Goal: Transaction & Acquisition: Purchase product/service

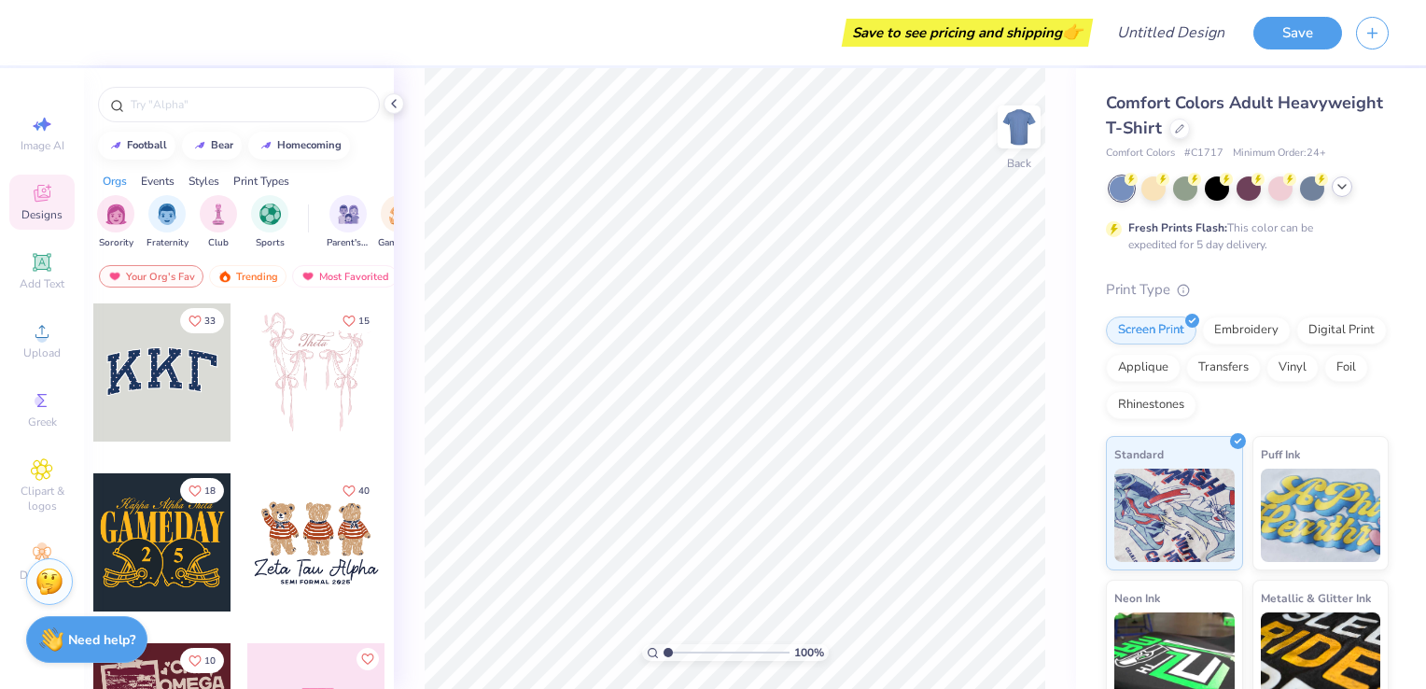
click at [1343, 188] on icon at bounding box center [1341, 186] width 15 height 15
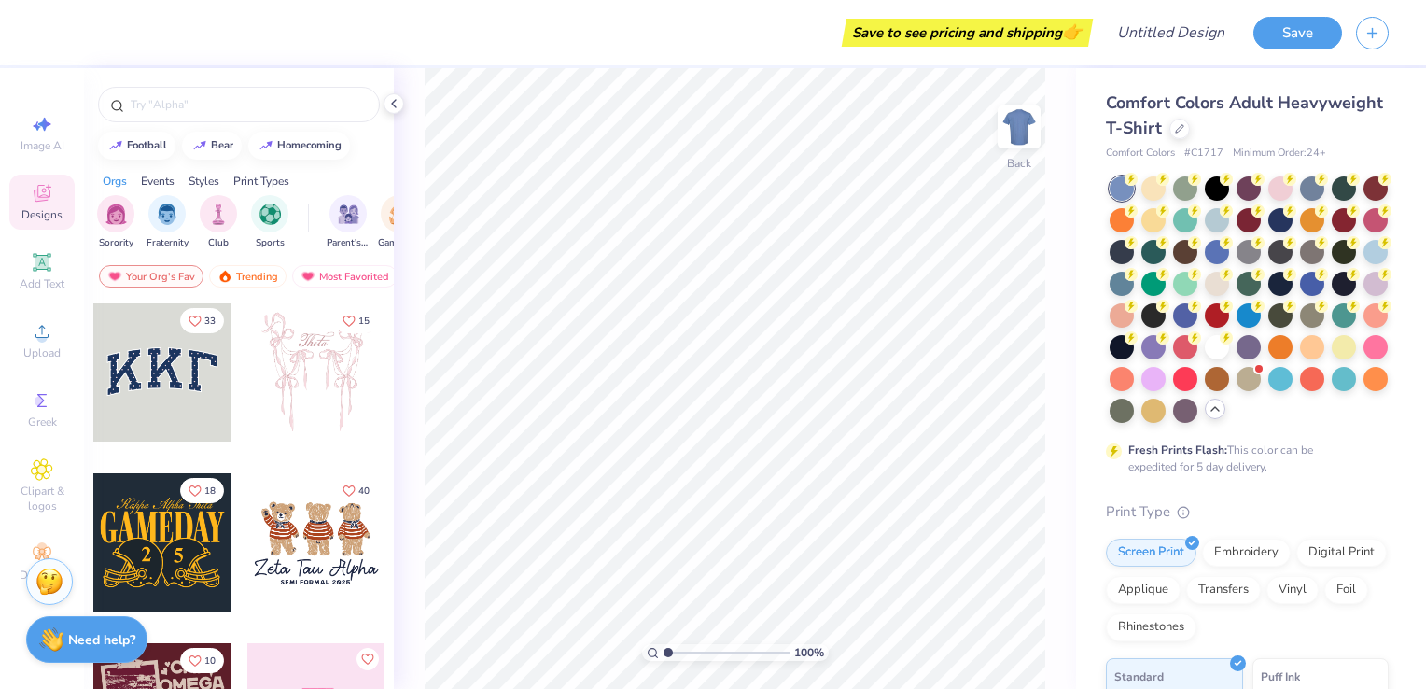
click at [1232, 120] on span "Comfort Colors Adult Heavyweight T-Shirt" at bounding box center [1244, 115] width 277 height 48
click at [1190, 132] on div at bounding box center [1179, 127] width 21 height 21
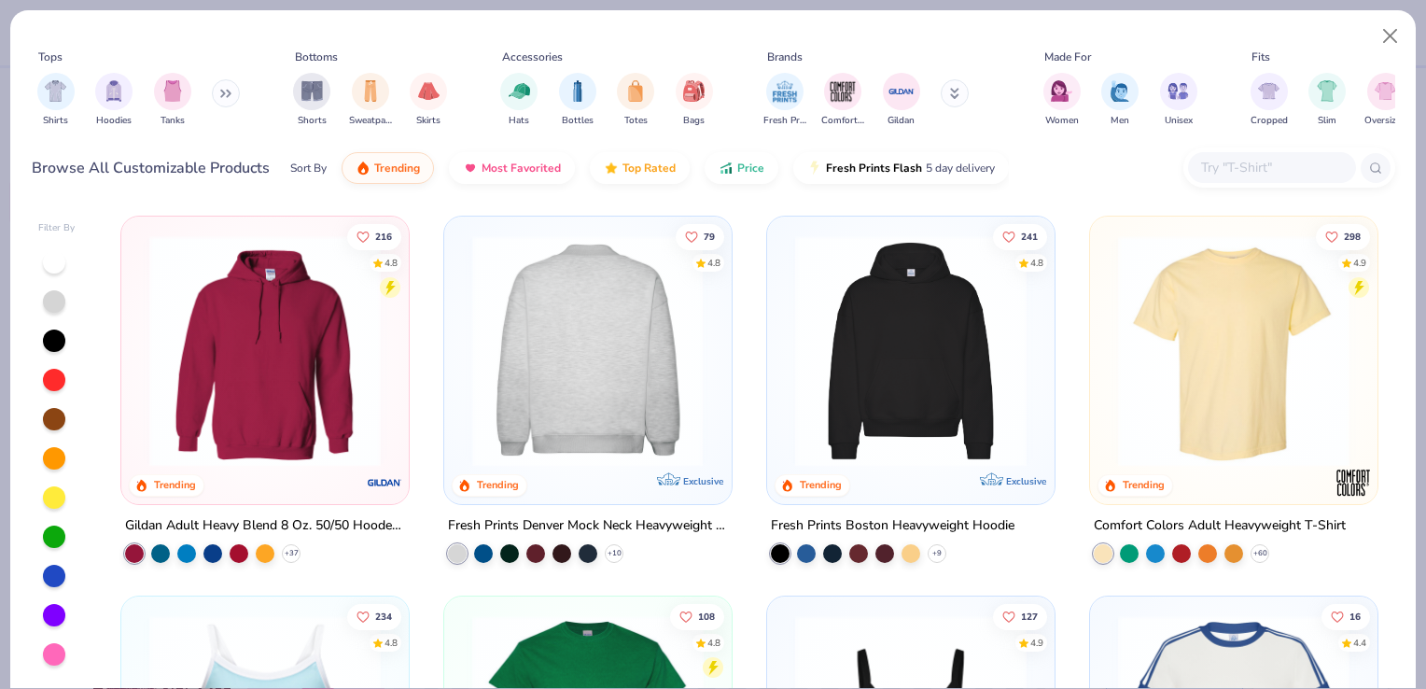
click at [589, 379] on img at bounding box center [588, 350] width 250 height 231
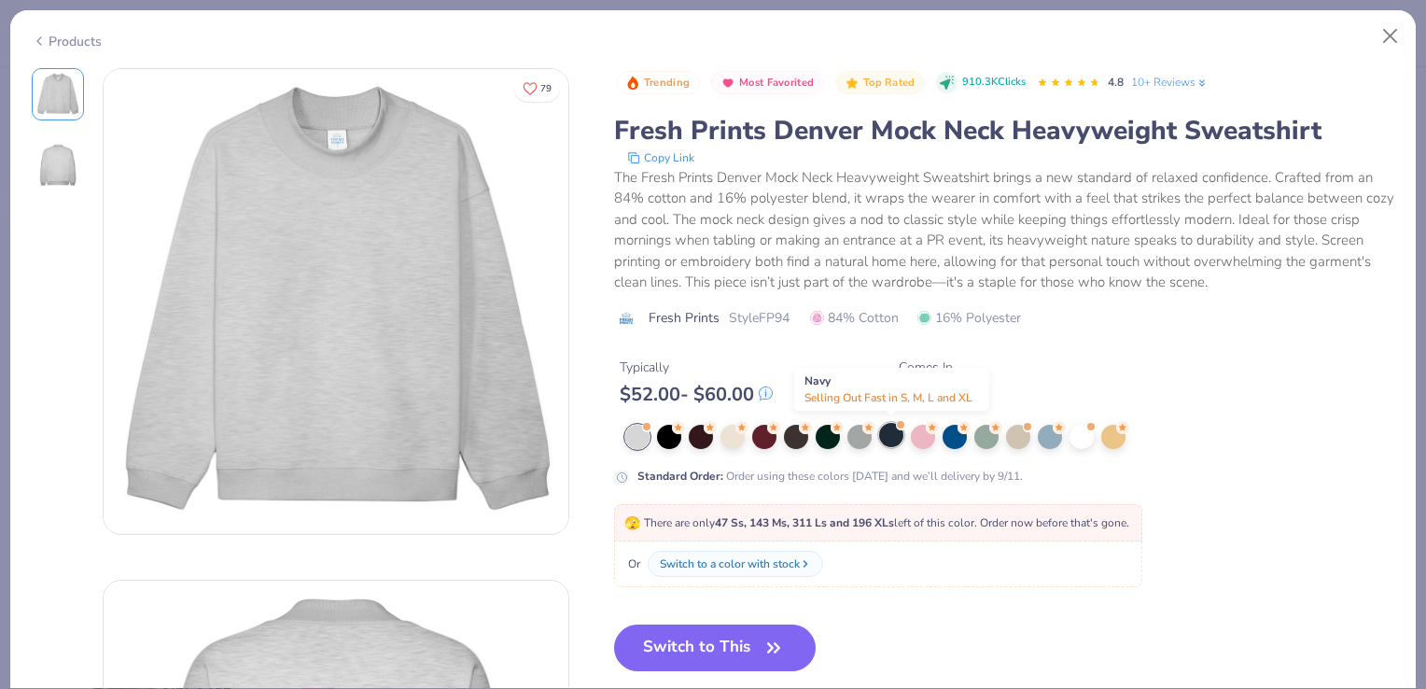
click at [888, 429] on div at bounding box center [891, 435] width 24 height 24
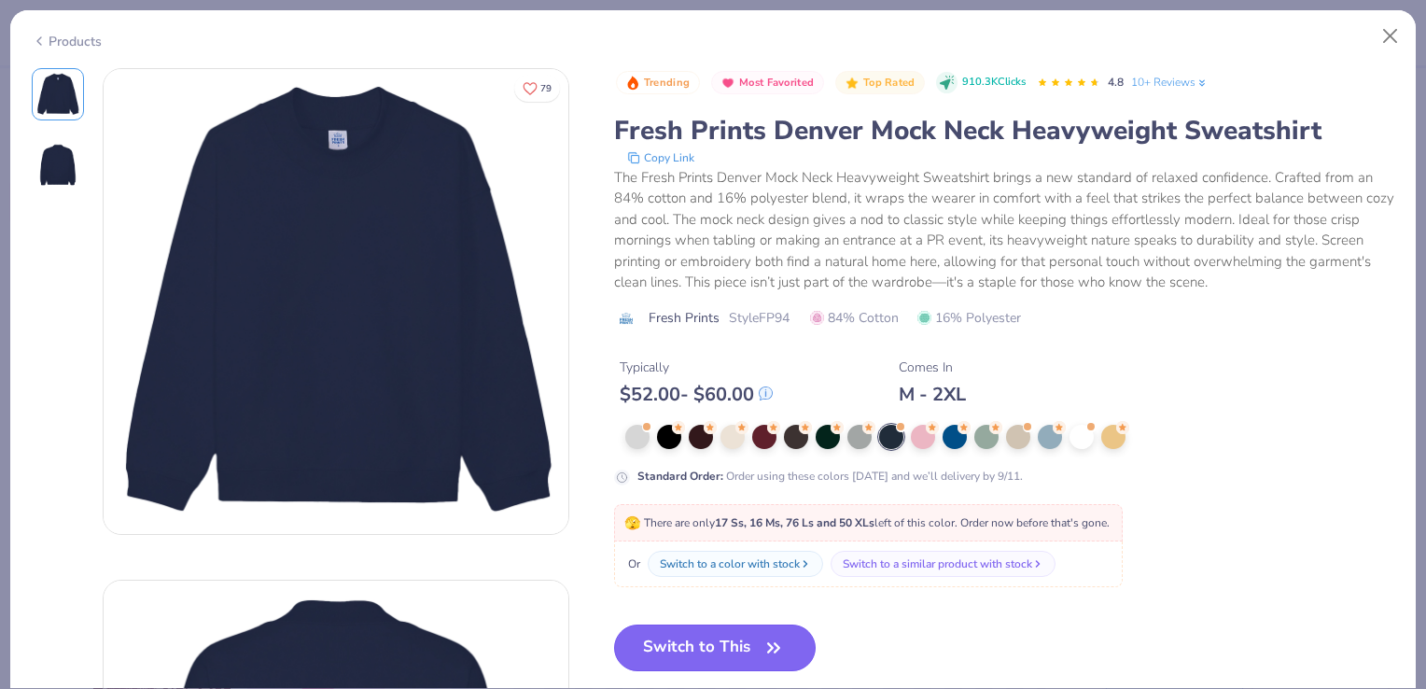
click at [731, 654] on button "Switch to This" at bounding box center [715, 647] width 202 height 47
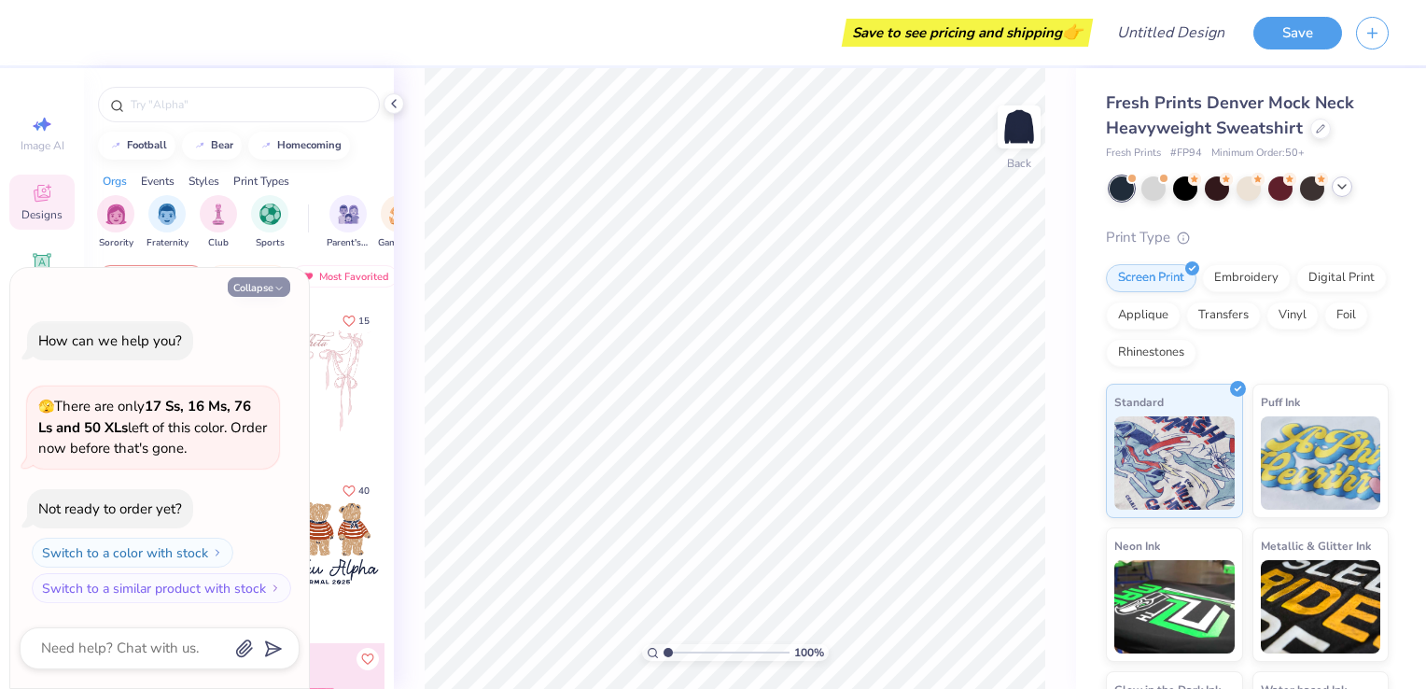
click at [273, 285] on icon "button" at bounding box center [278, 288] width 11 height 11
type textarea "x"
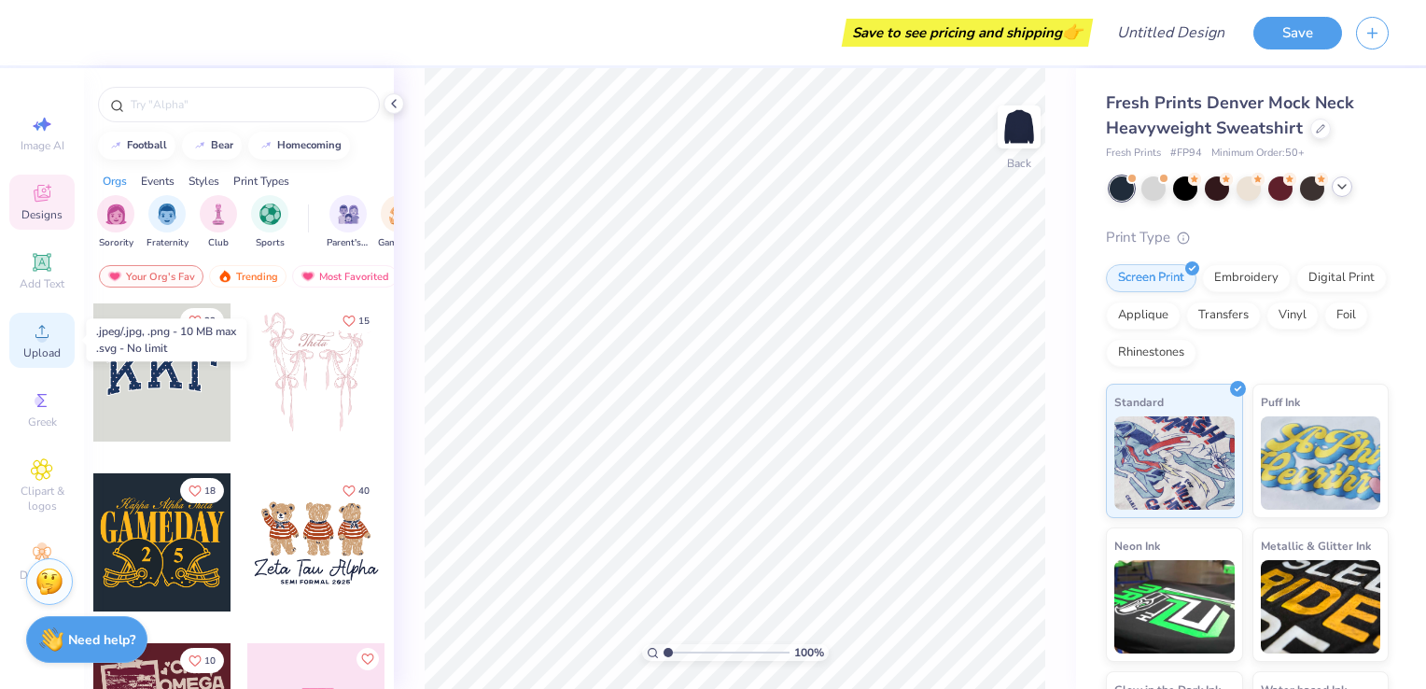
click at [37, 328] on icon at bounding box center [42, 331] width 22 height 22
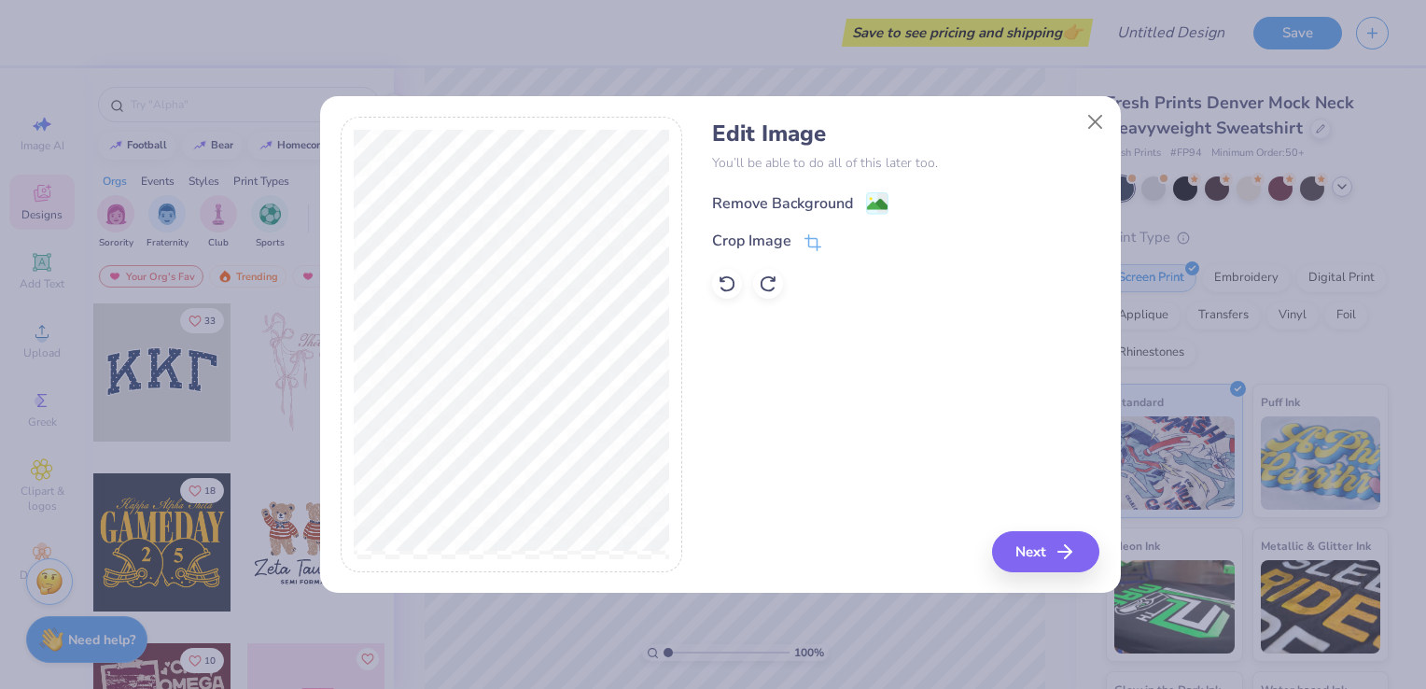
click at [752, 200] on div "Remove Background" at bounding box center [782, 203] width 141 height 22
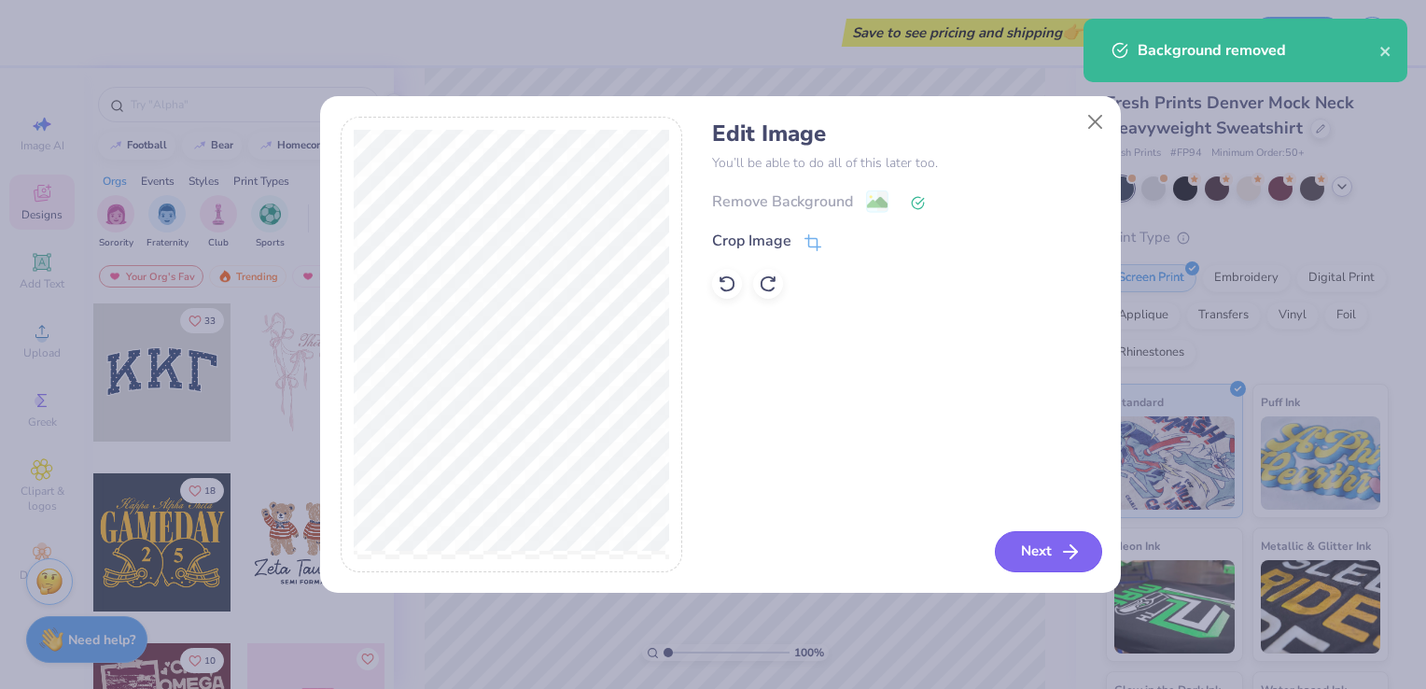
click at [1026, 550] on button "Next" at bounding box center [1048, 551] width 107 height 41
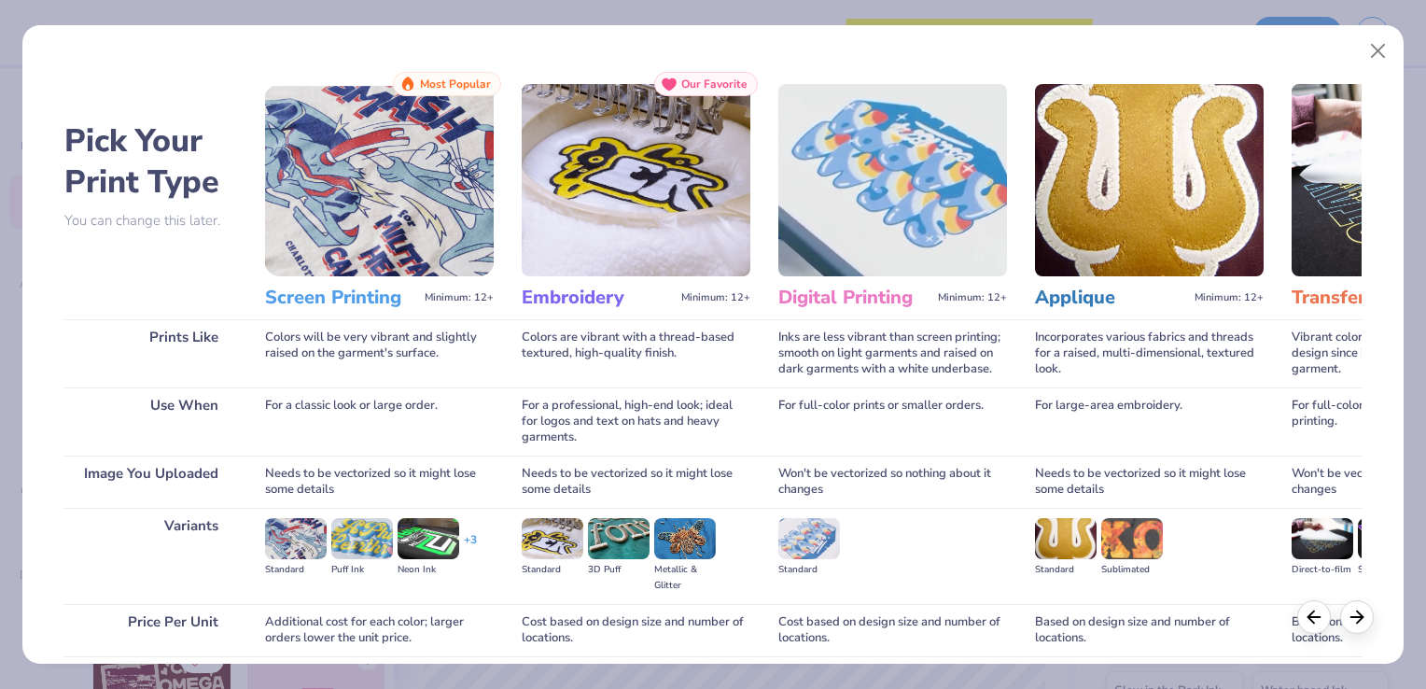
scroll to position [147, 0]
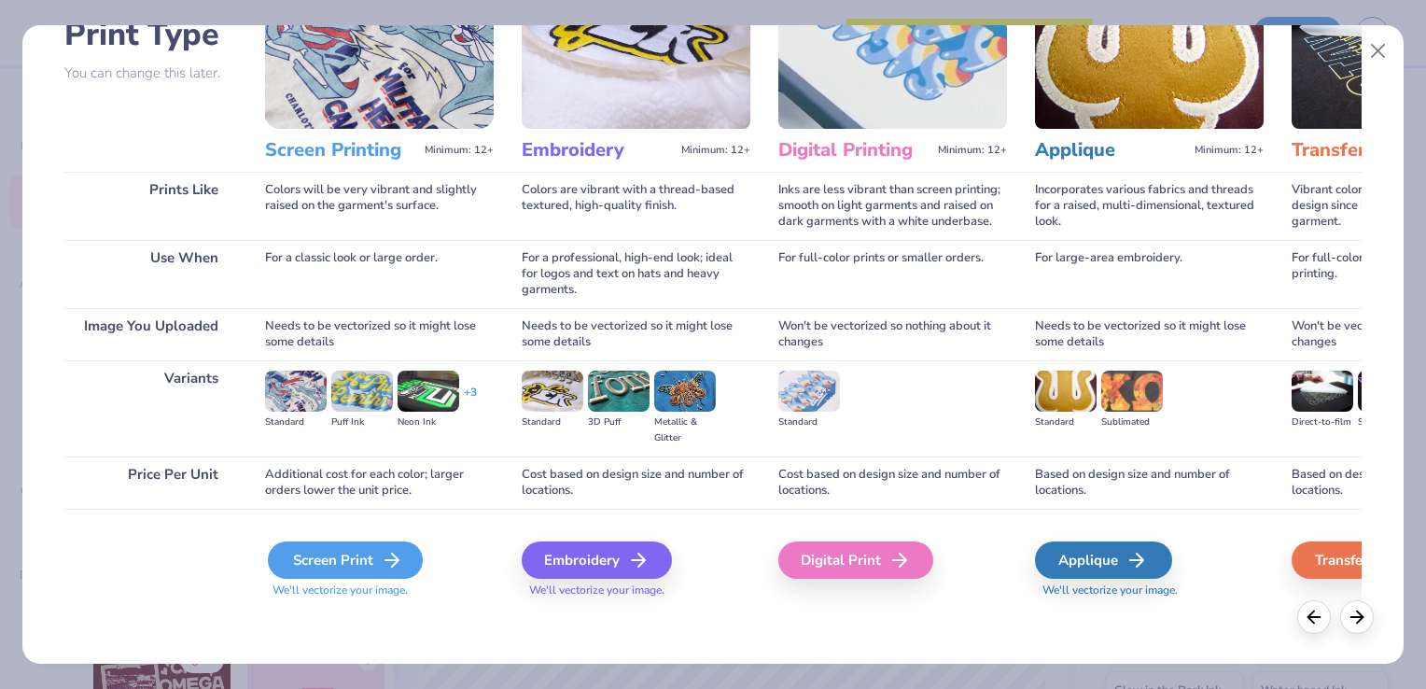
click at [353, 565] on div "Screen Print" at bounding box center [345, 559] width 155 height 37
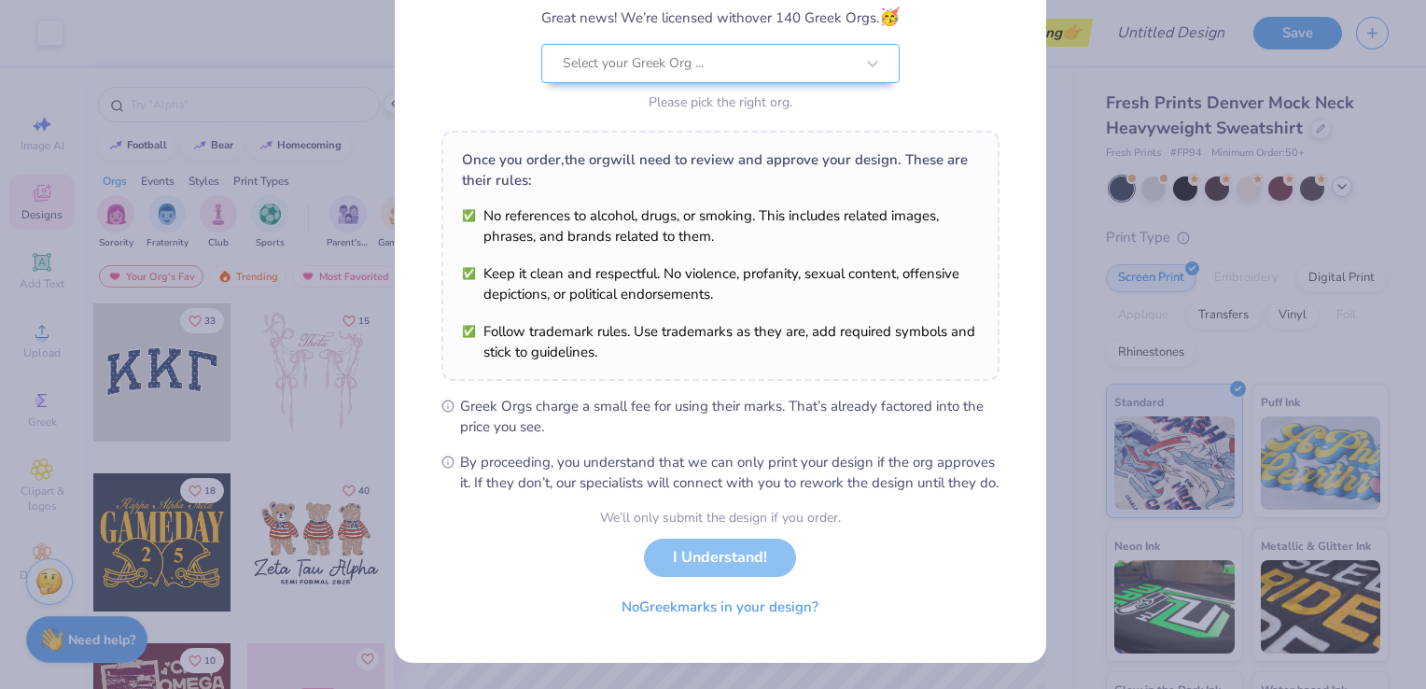
scroll to position [21, 0]
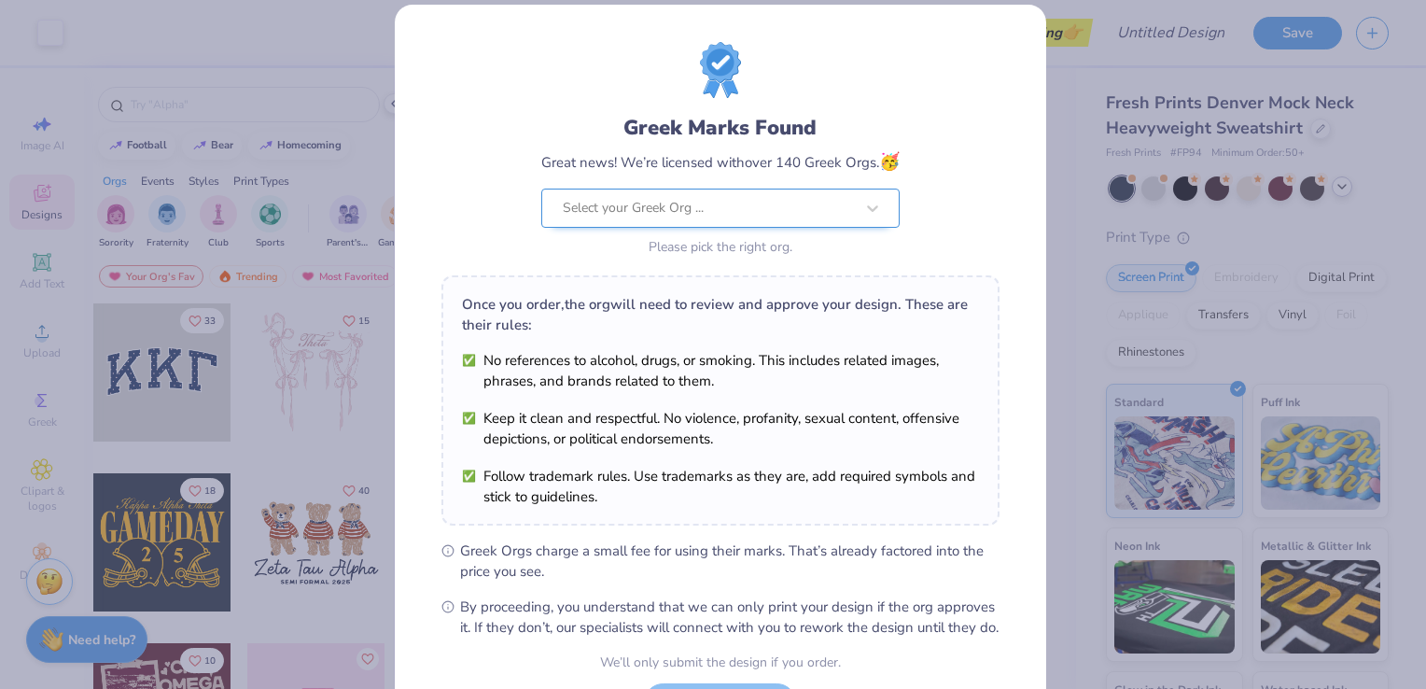
click at [679, 209] on div "Select your Greek Org ..." at bounding box center [708, 207] width 295 height 37
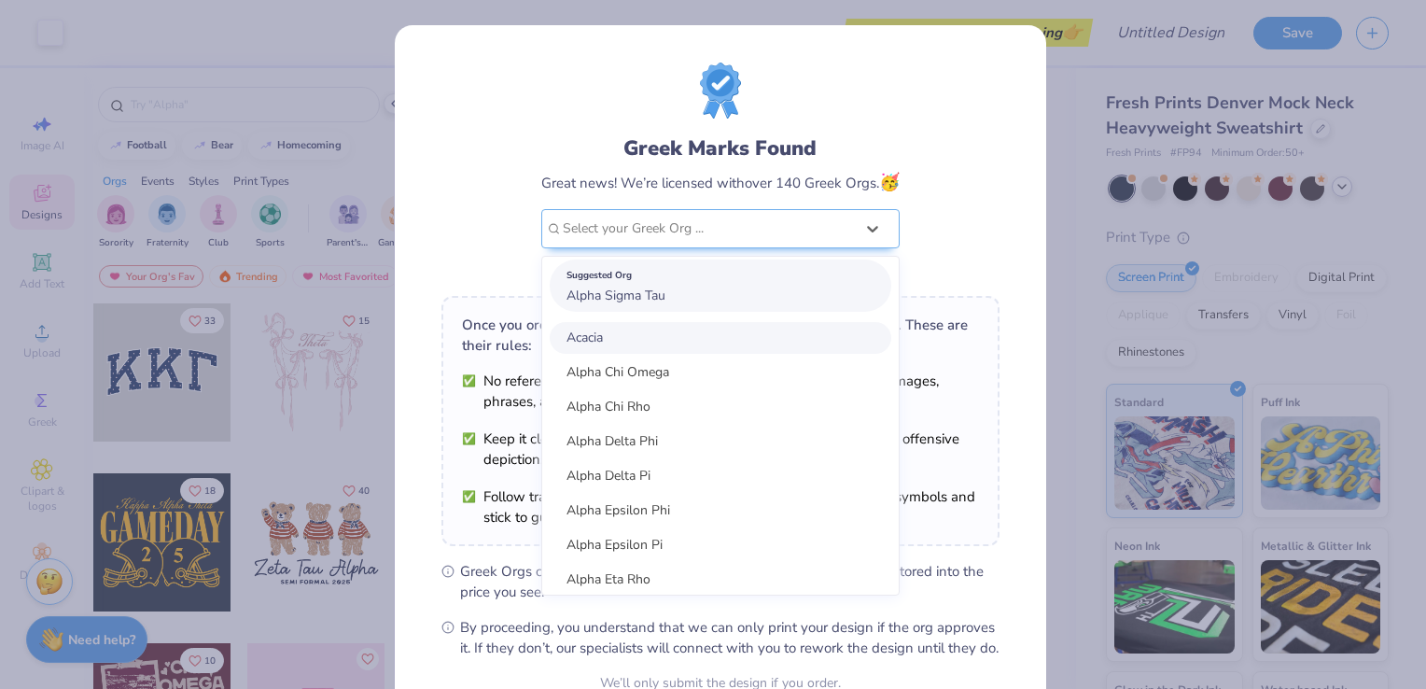
scroll to position [0, 0]
click at [640, 291] on span "Alpha Sigma Tau" at bounding box center [615, 295] width 99 height 18
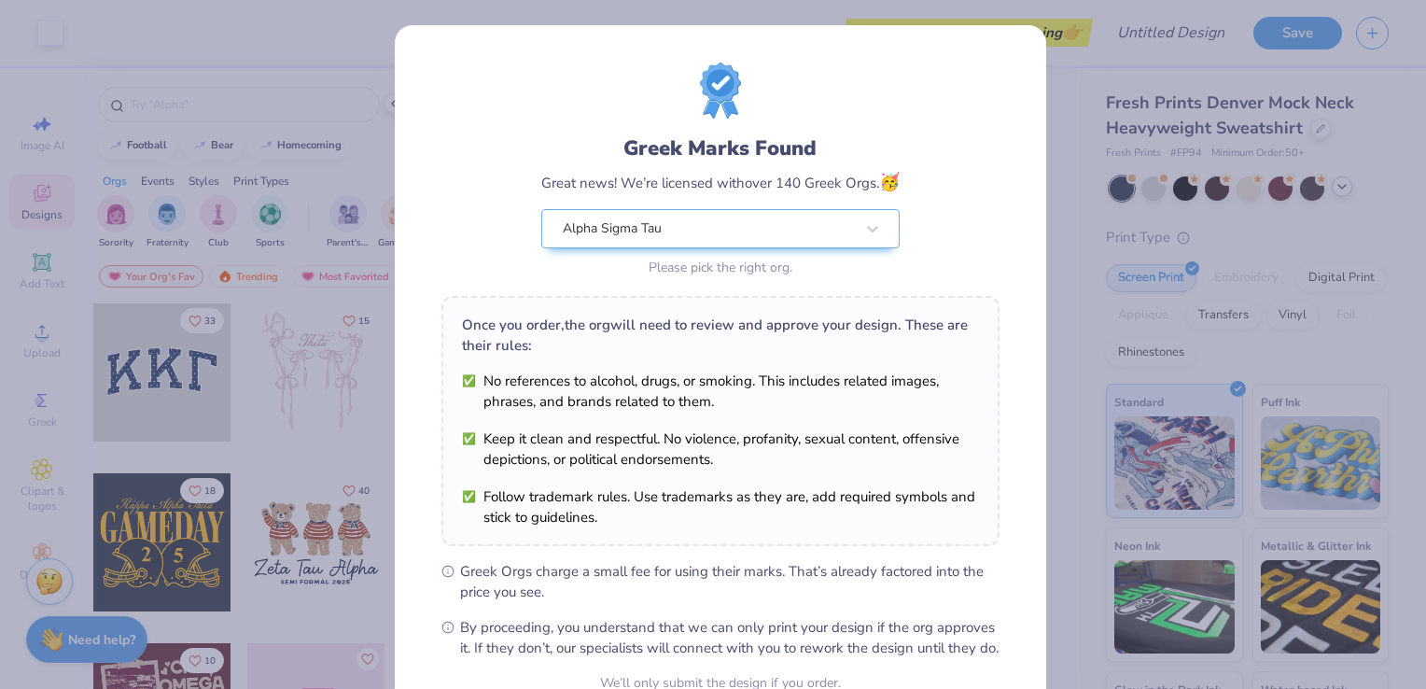
scroll to position [183, 0]
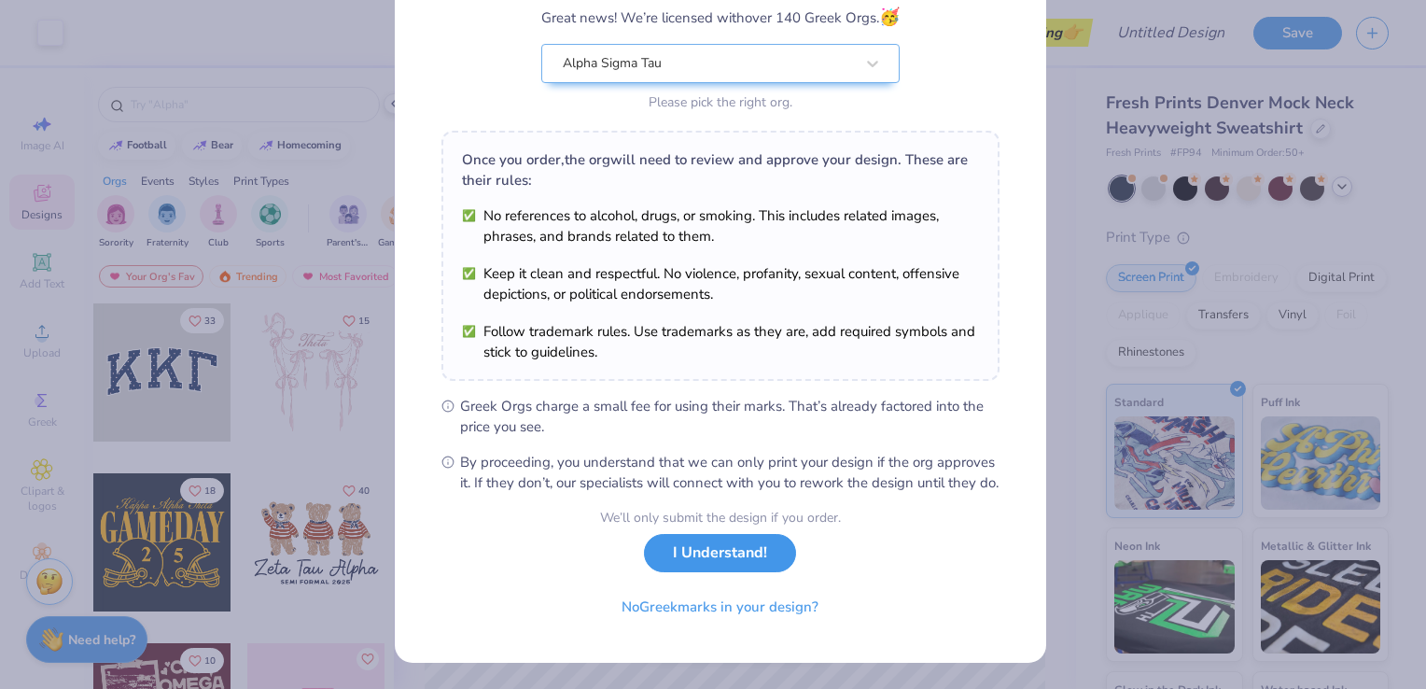
click at [726, 558] on button "I Understand!" at bounding box center [720, 553] width 152 height 38
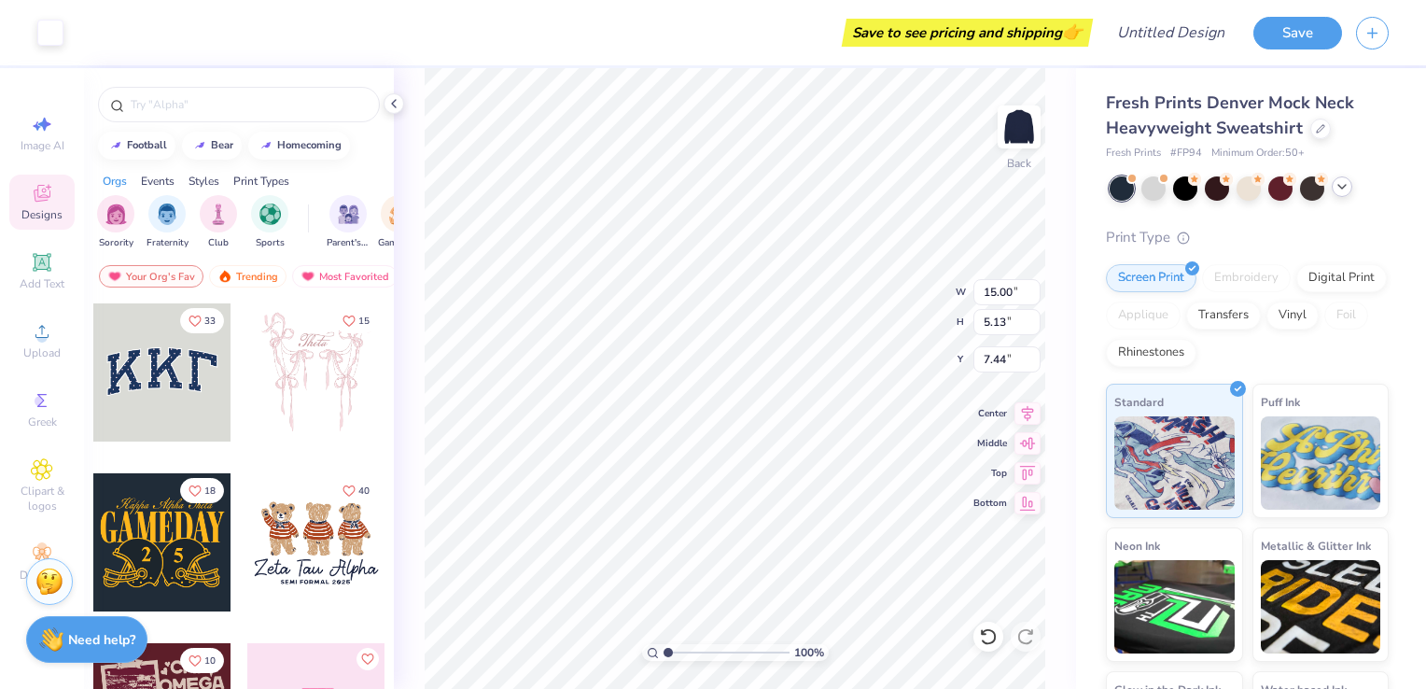
scroll to position [0, 0]
type input "10.08"
type input "3.44"
type input "1.28"
type input "1.00020690591513"
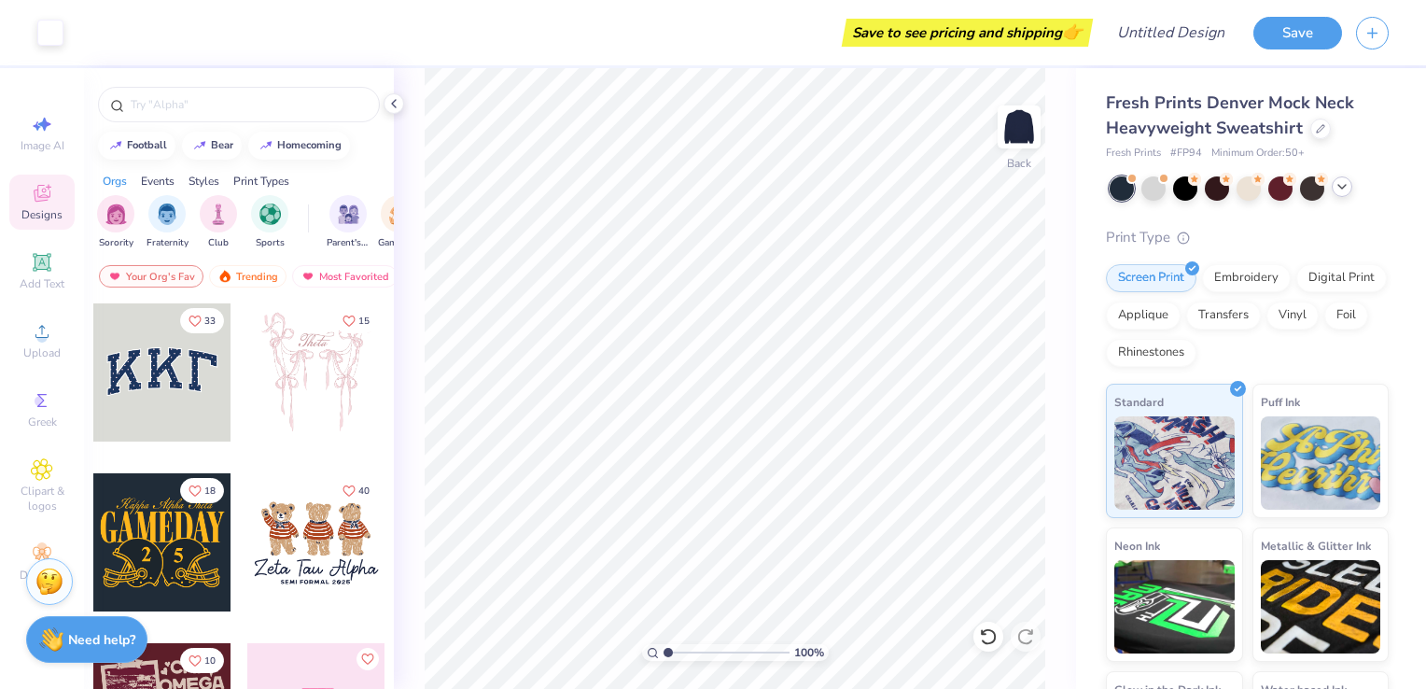
type textarea "x"
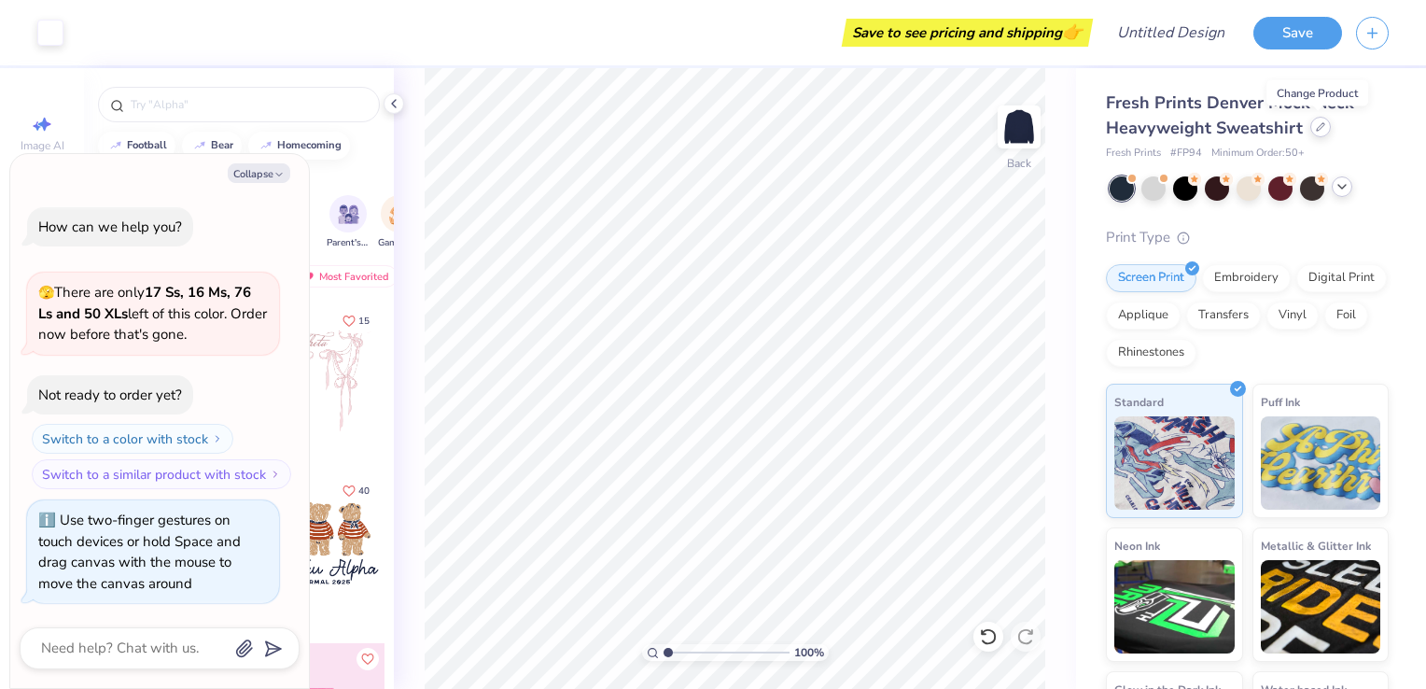
click at [1310, 131] on div at bounding box center [1320, 127] width 21 height 21
type input "1.0004926446623"
type textarea "x"
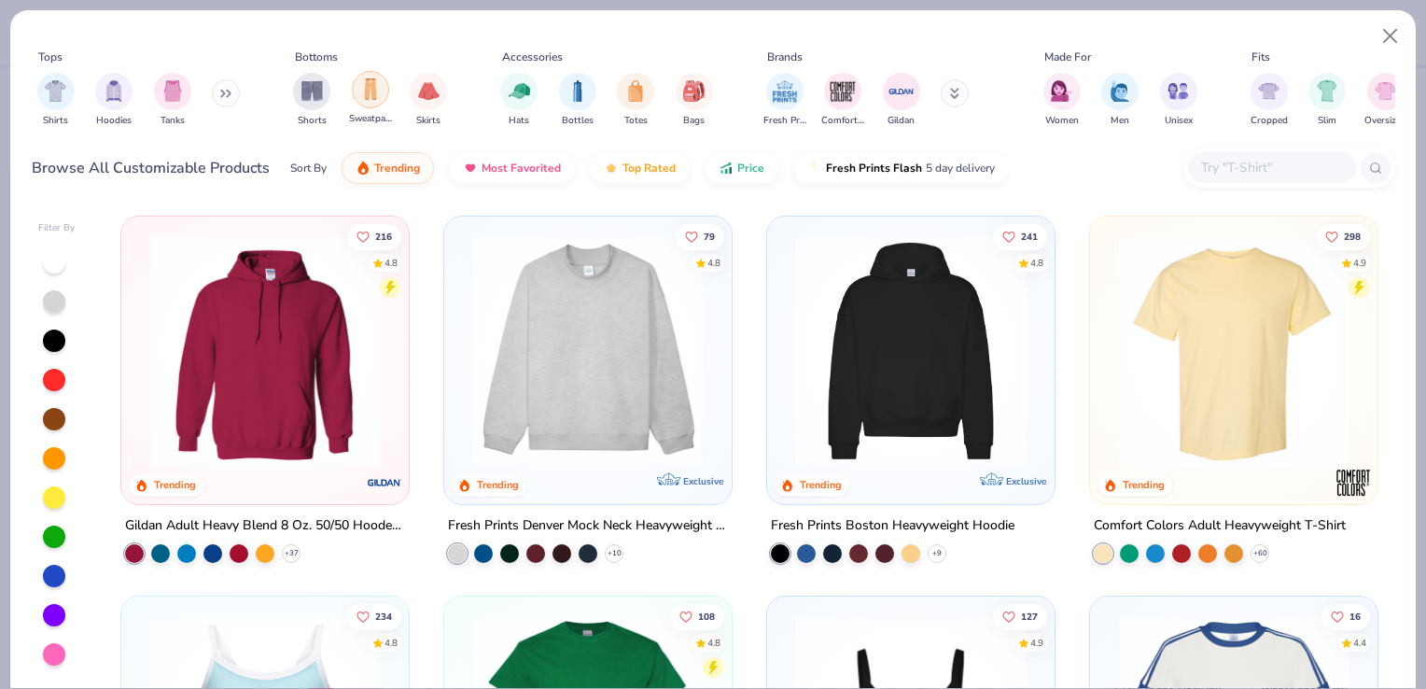
click at [368, 104] on div "filter for Sweatpants" at bounding box center [370, 89] width 37 height 37
type input "1.0004926446623"
type textarea "x"
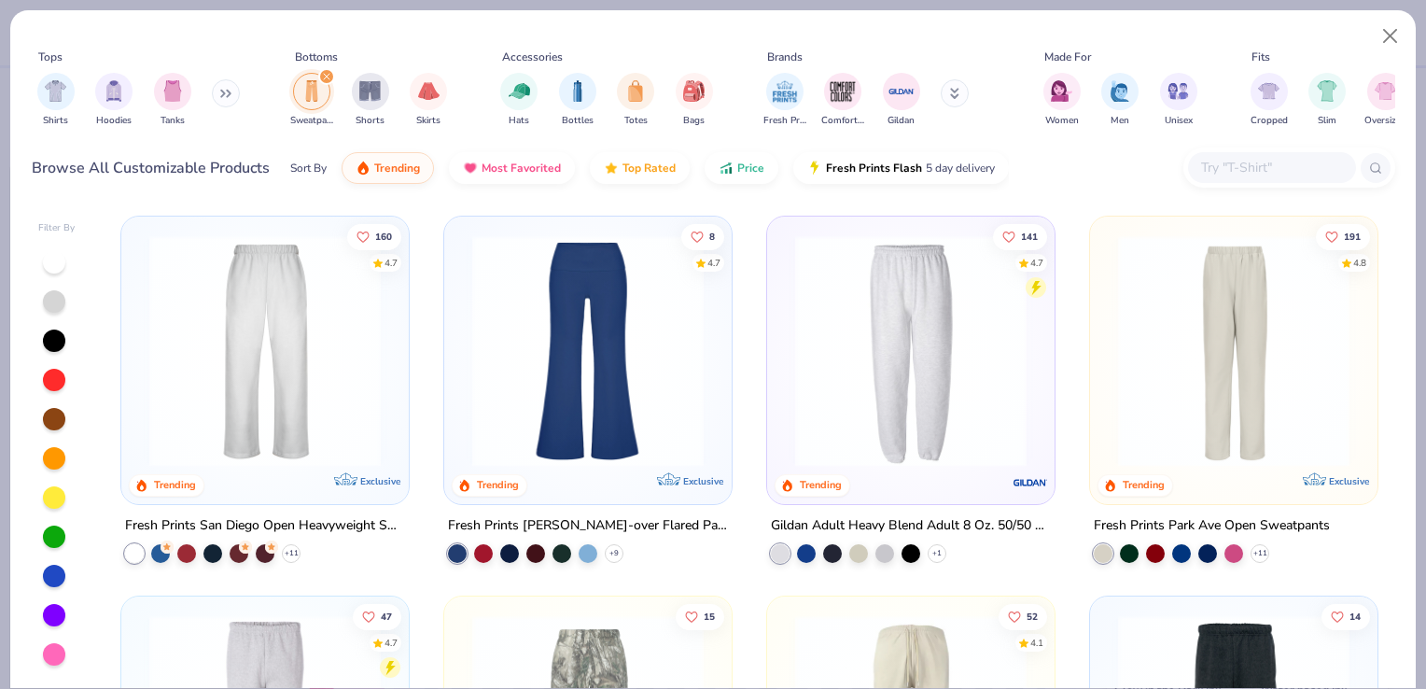
click at [273, 425] on img at bounding box center [265, 350] width 250 height 231
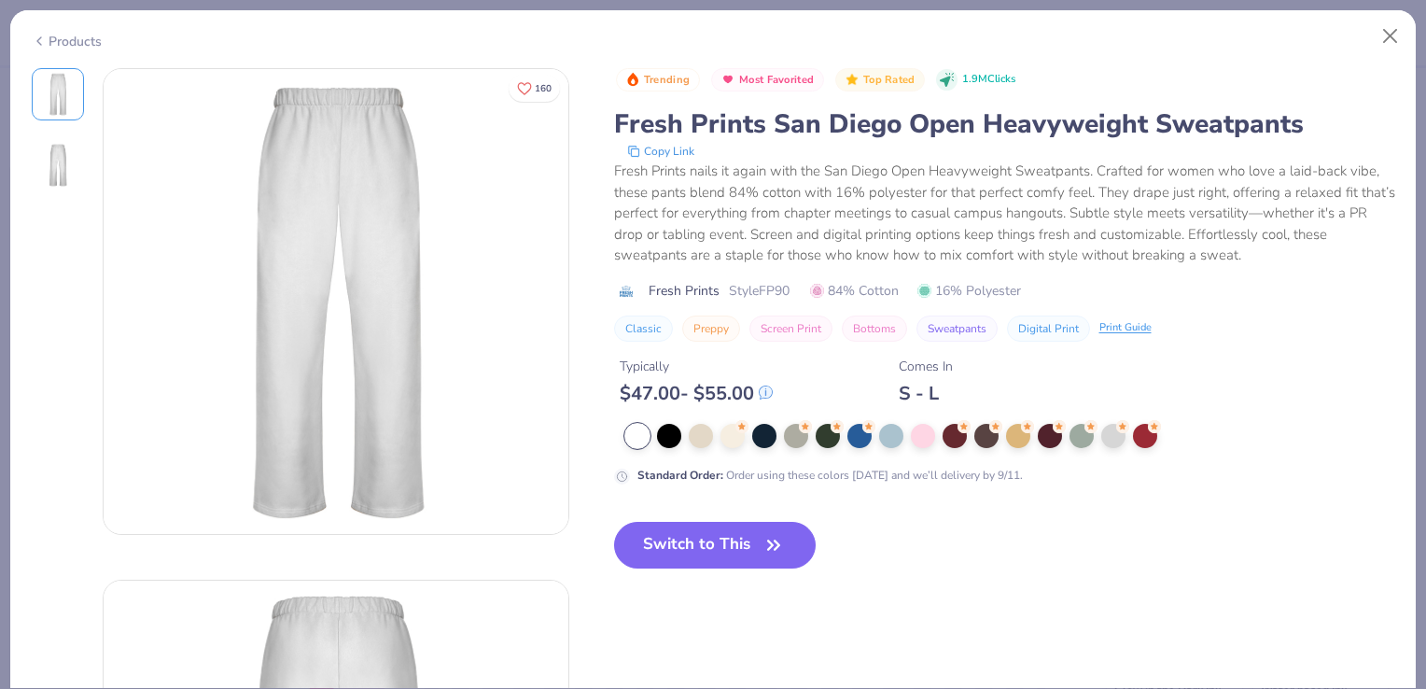
type input "1.0004926446623"
type textarea "x"
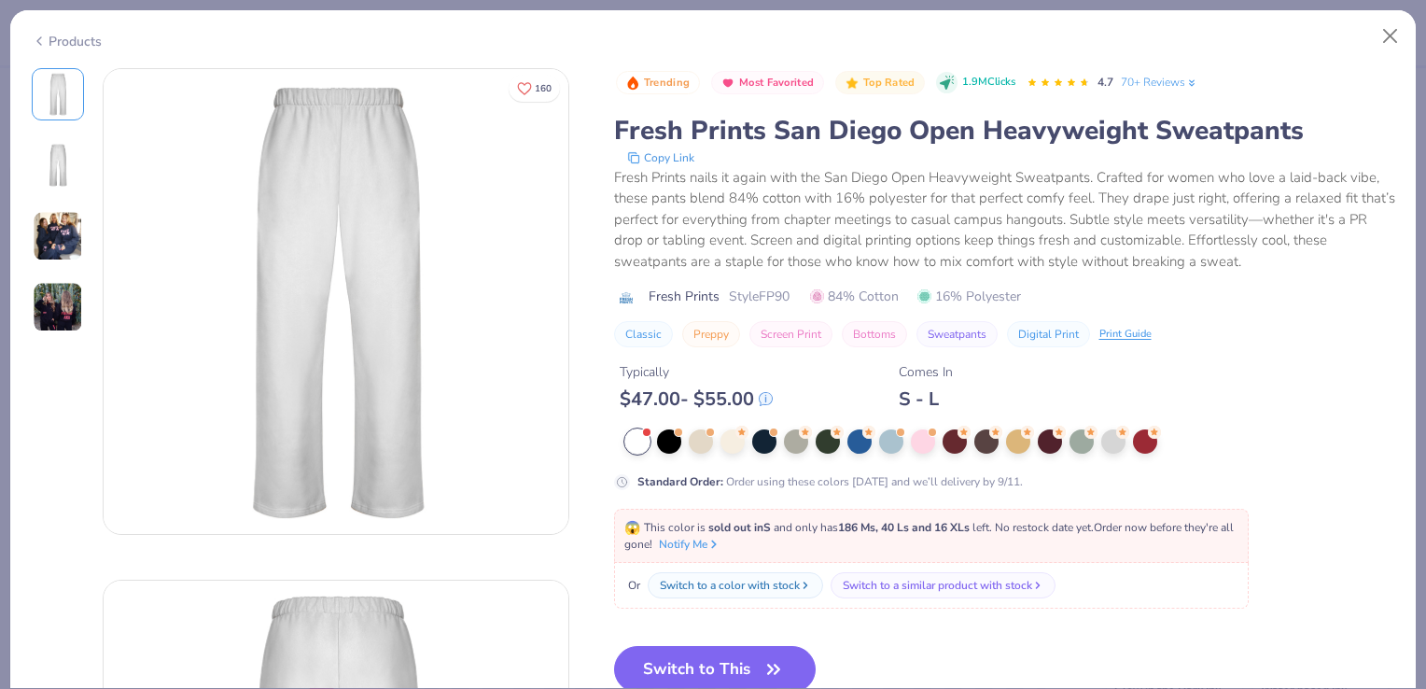
click at [52, 225] on img at bounding box center [58, 236] width 50 height 50
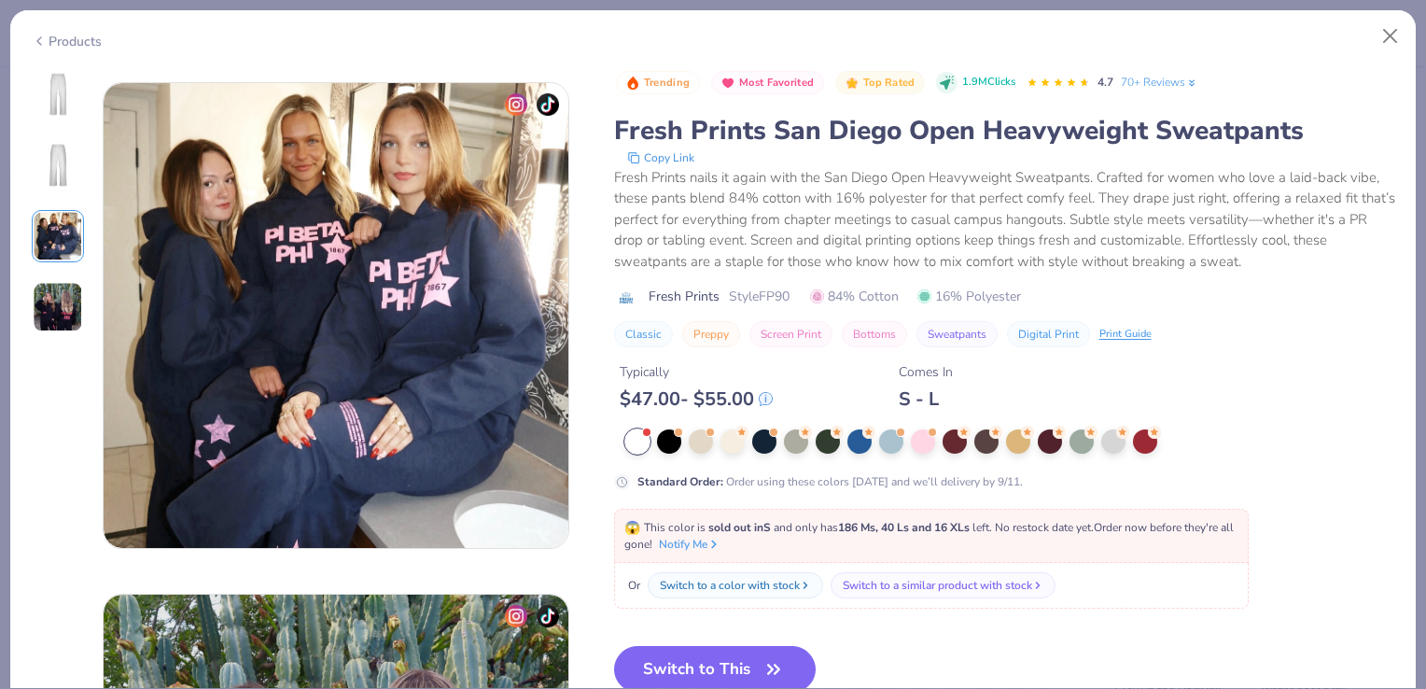
scroll to position [1023, 0]
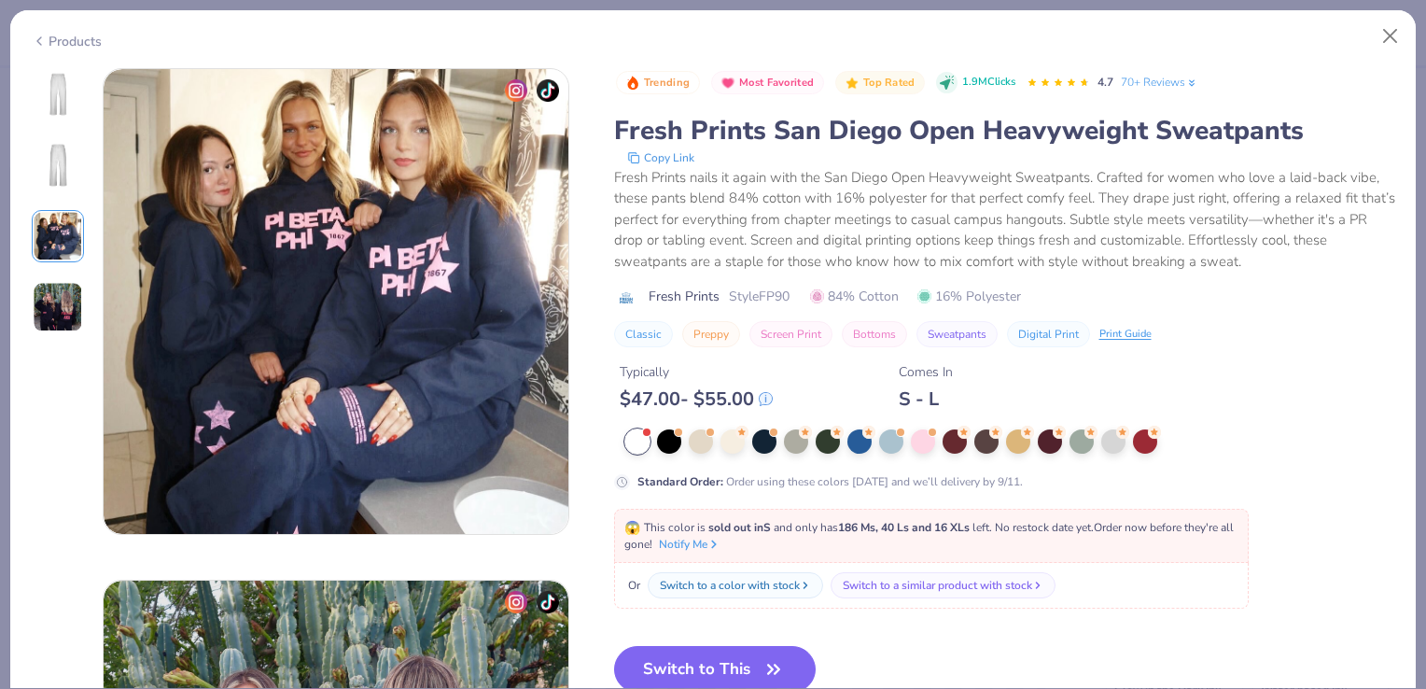
click at [60, 302] on img at bounding box center [58, 307] width 50 height 50
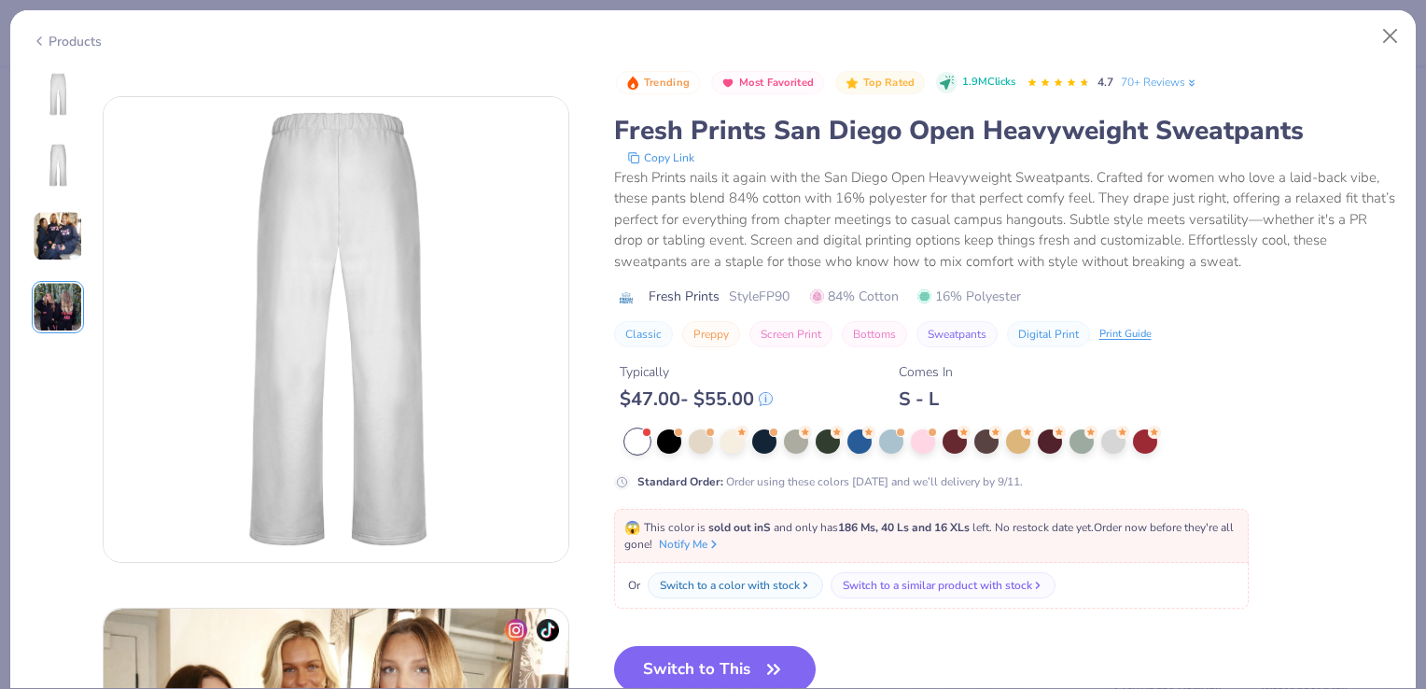
scroll to position [0, 0]
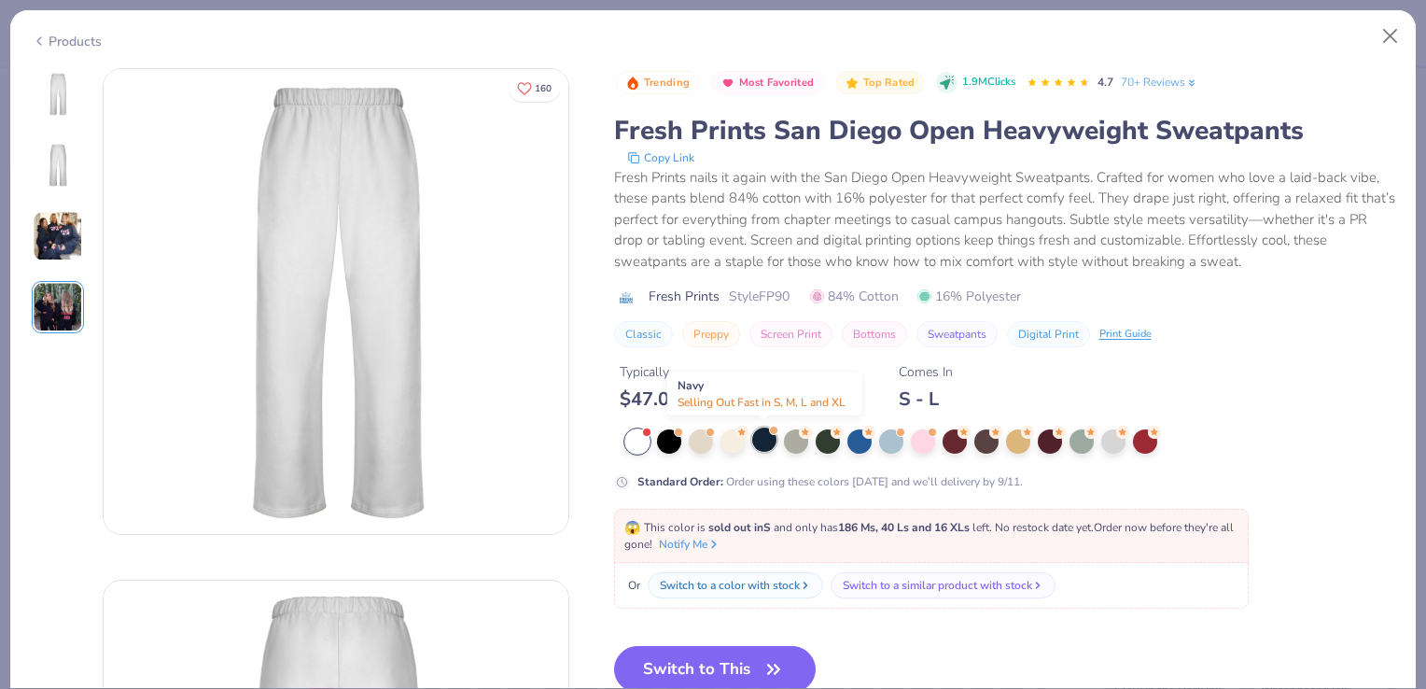
click at [762, 439] on div at bounding box center [764, 439] width 24 height 24
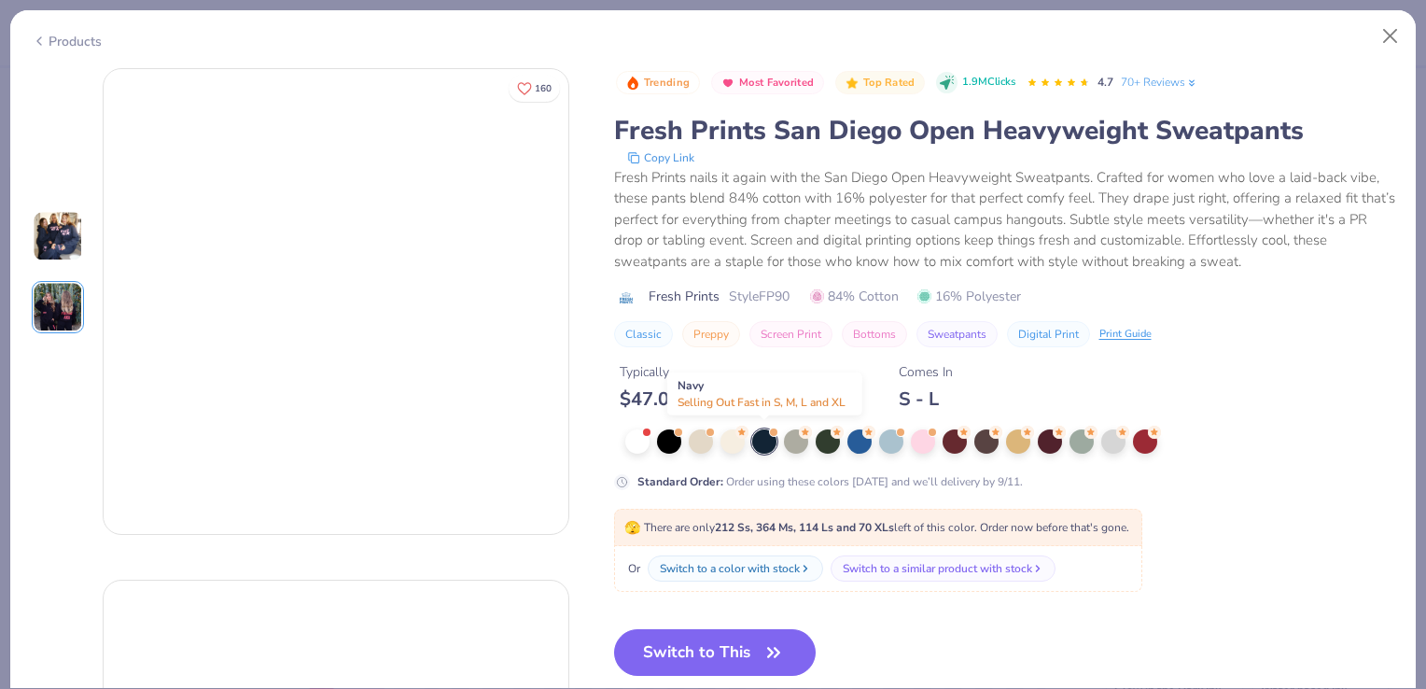
type input "1.0004926446623"
type textarea "x"
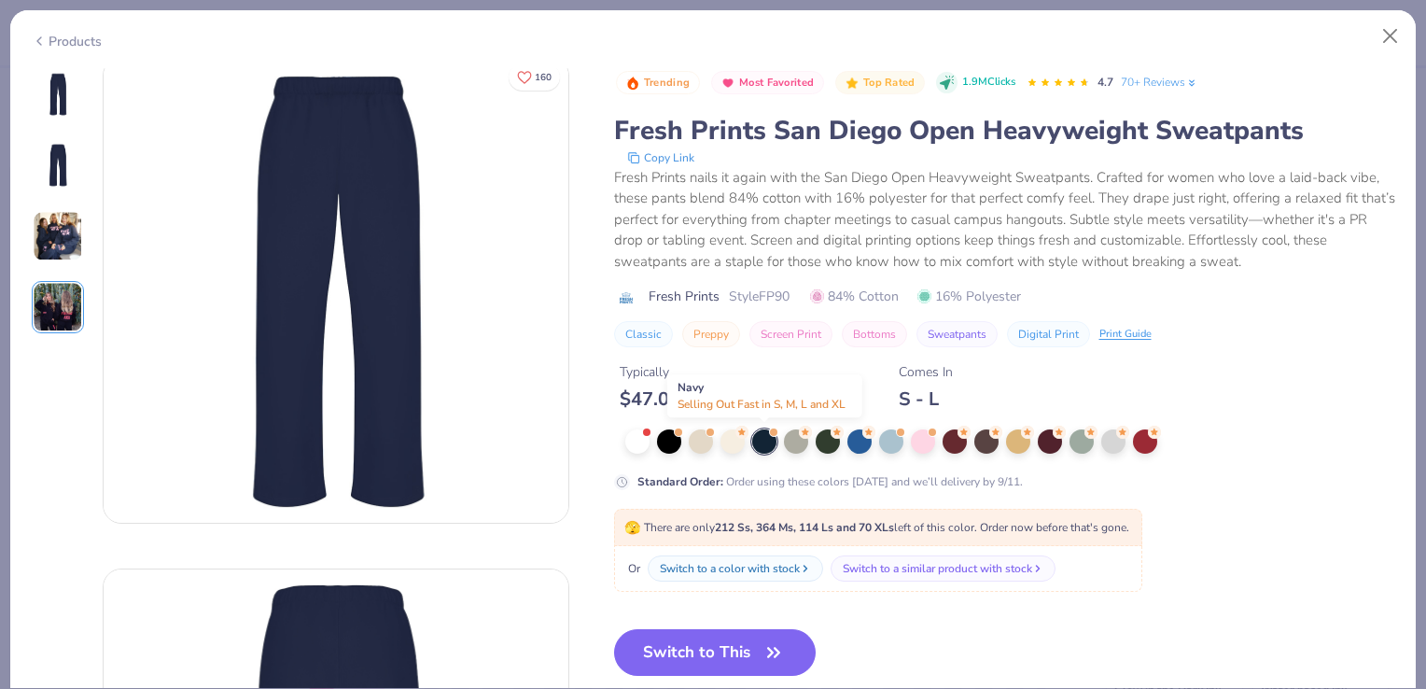
scroll to position [11, 0]
click at [747, 647] on button "Switch to This" at bounding box center [715, 652] width 202 height 47
type input "1.0004926446623"
type textarea "x"
type input "1.0004926446623"
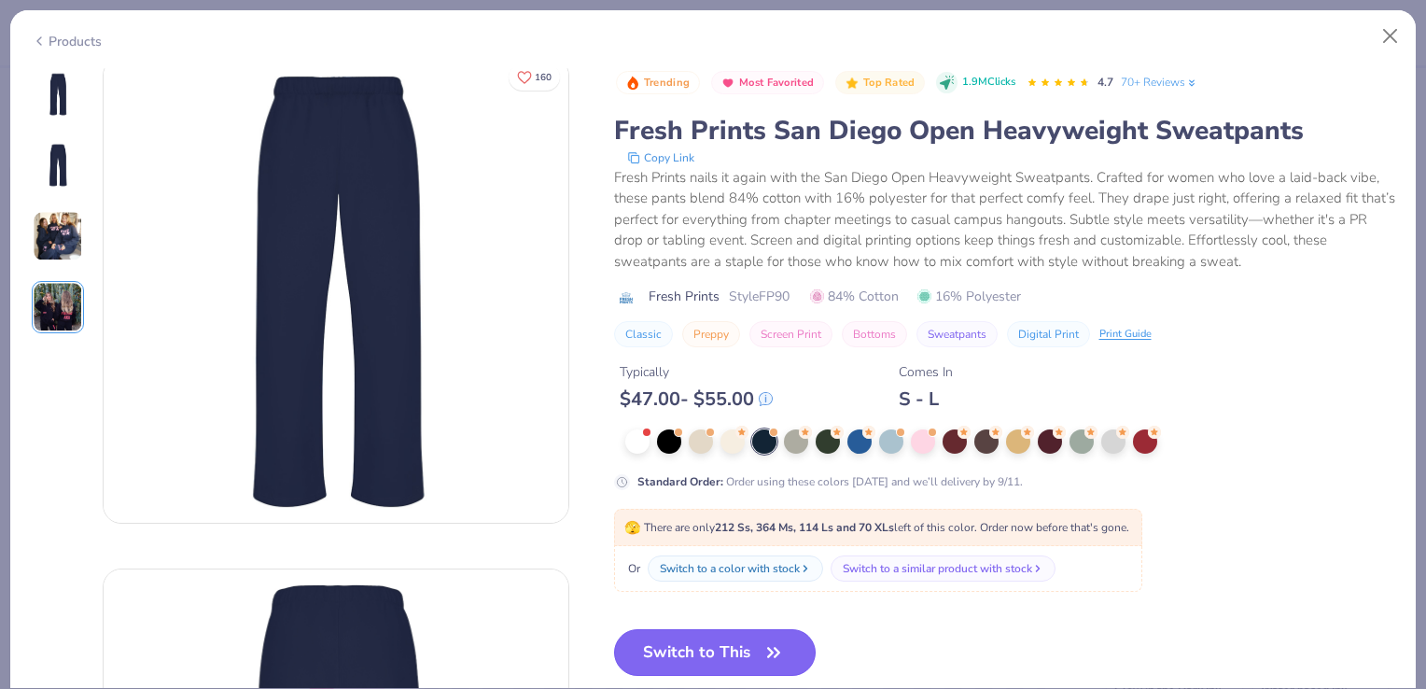
type textarea "x"
type input "1.0004926446623"
type textarea "x"
type input "1.0004926446623"
type textarea "x"
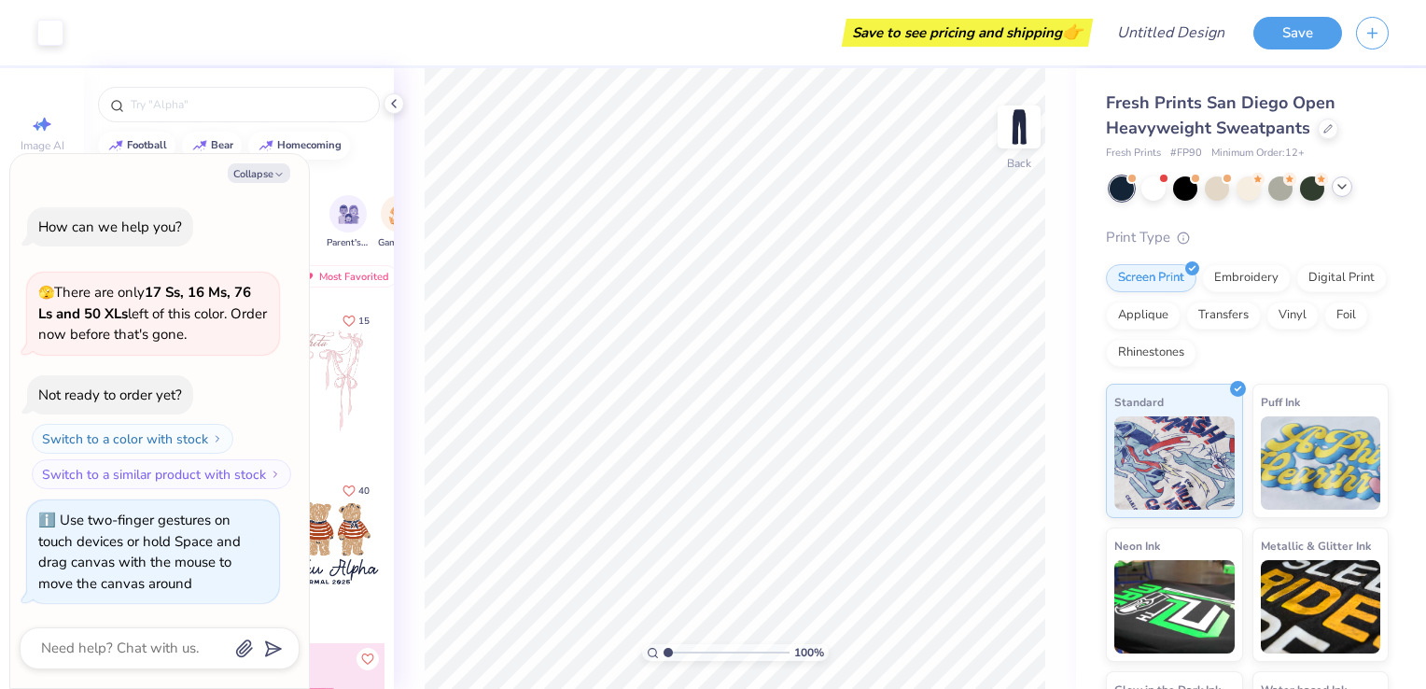
type input "1.0004926446623"
type textarea "x"
type input "1.0004926446623"
type textarea "x"
type input "1.0004926446623"
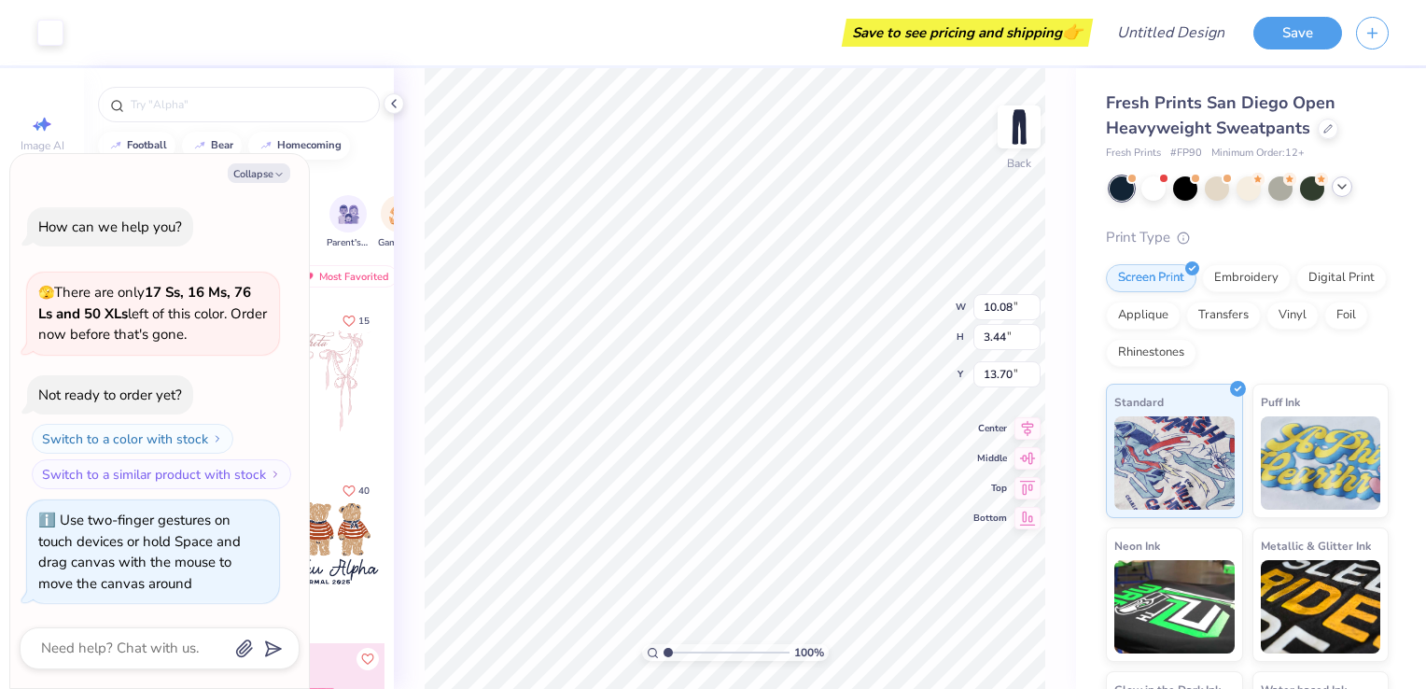
type textarea "x"
type input "7.53"
type input "2.57"
type input "14.57"
type input "1.0004926446623"
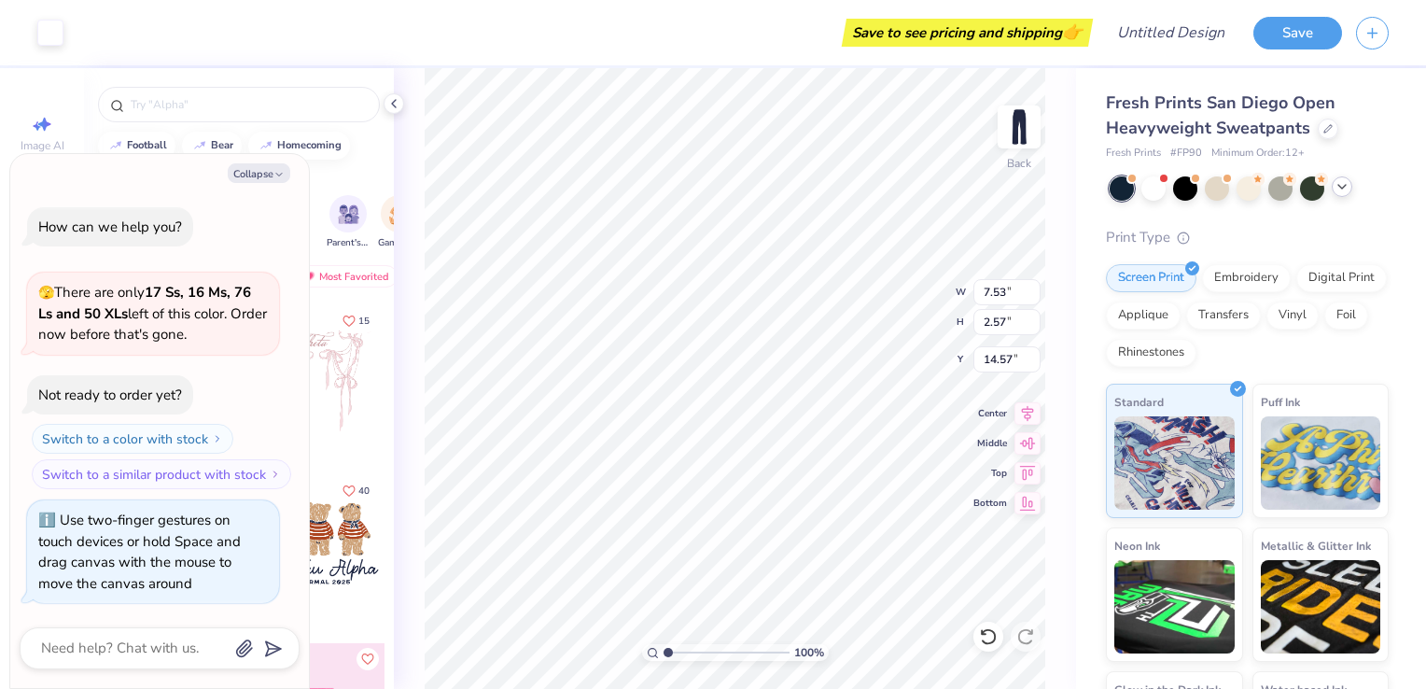
type textarea "x"
type input "1.0004926446623"
type textarea "x"
type input "14.42"
type input "1.0004926446623"
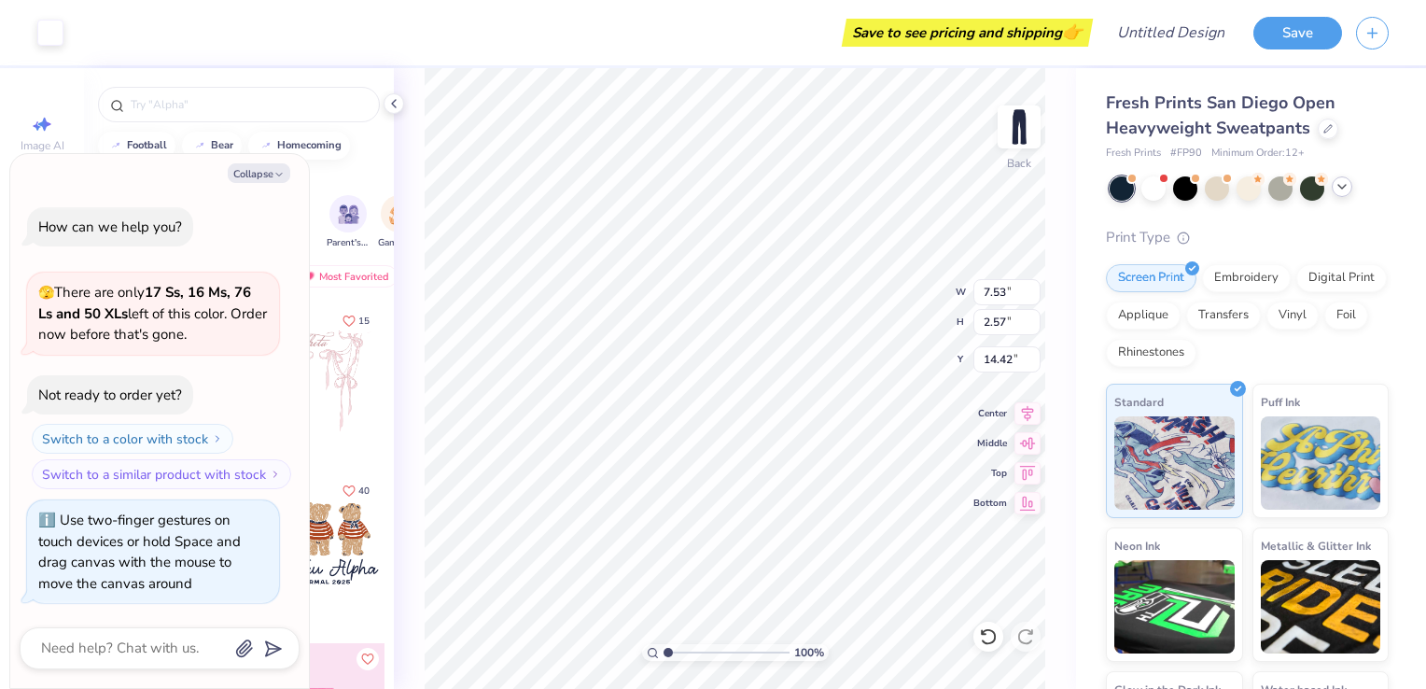
type textarea "x"
type input "1.0004926446623"
type textarea "x"
type input "5.34"
type input "1.0004926446623"
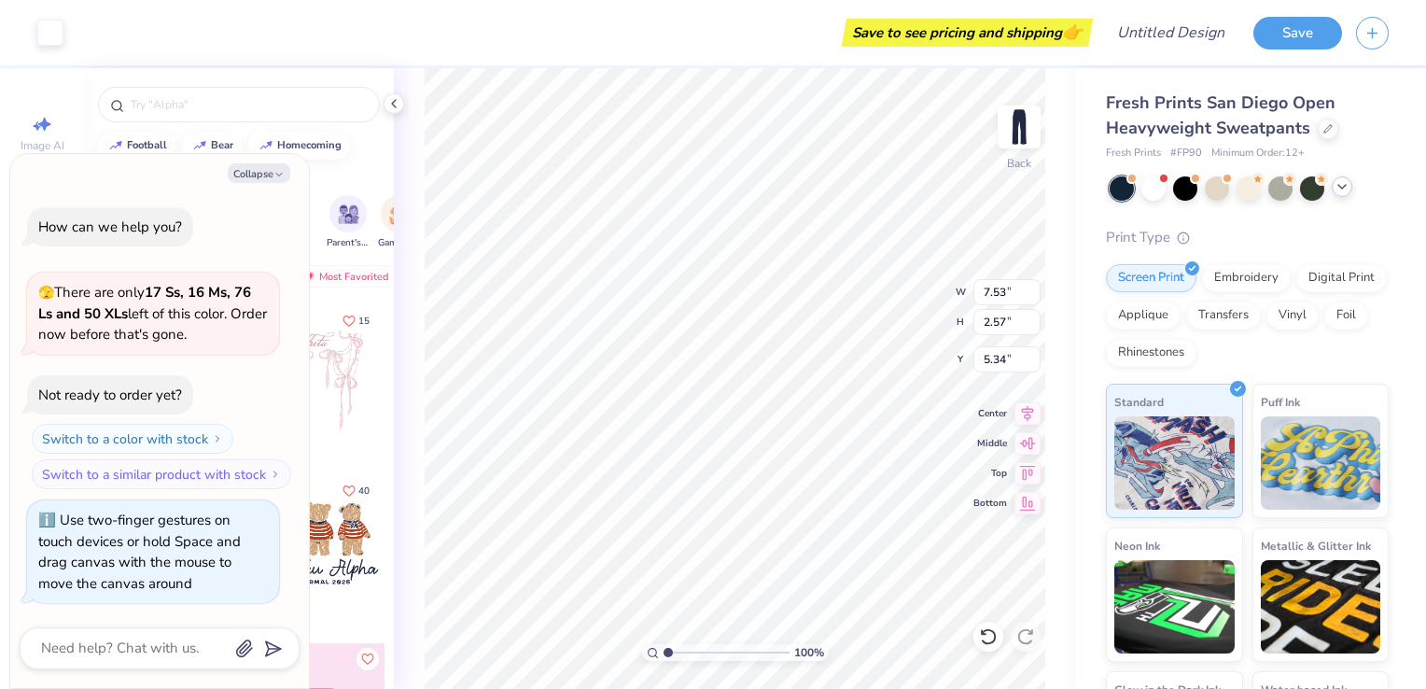
type textarea "x"
type input "1.0004926446623"
type textarea "x"
type input "9.21"
type input "3.15"
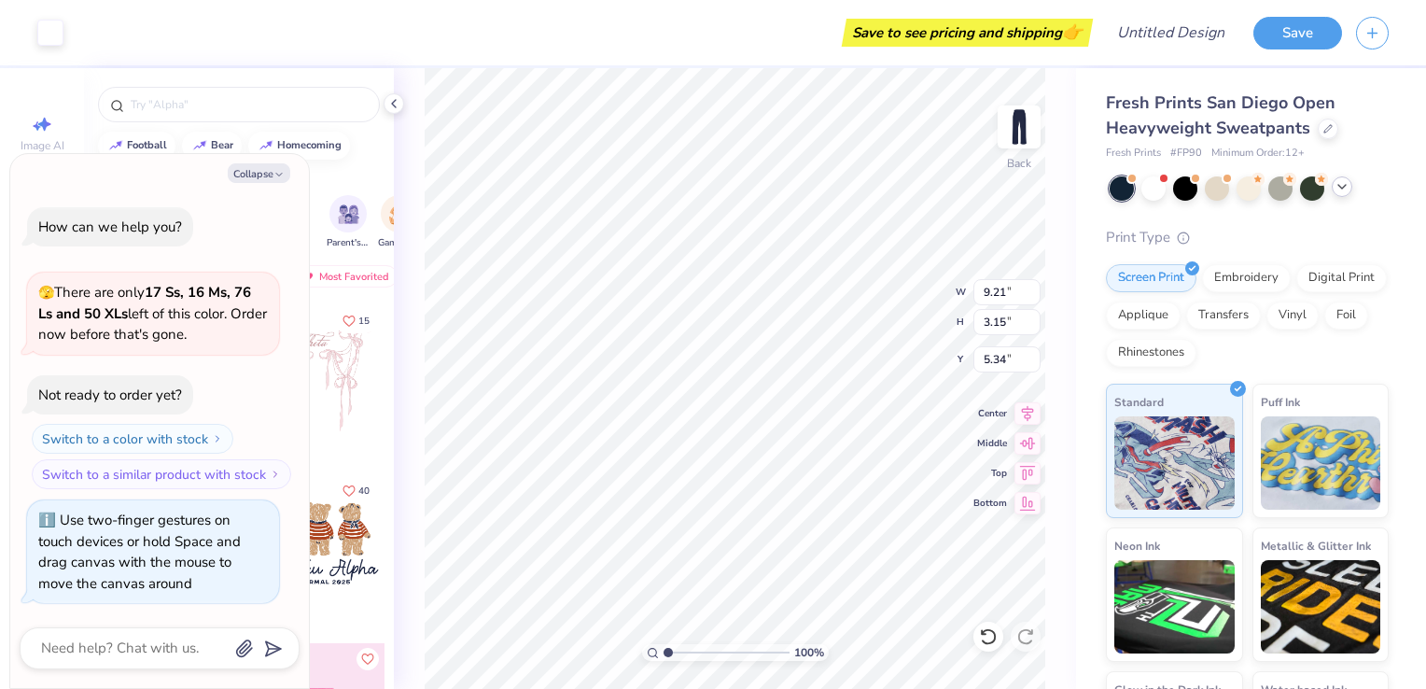
type input "1.0004926446623"
type textarea "x"
type input "1.0004926446623"
type textarea "x"
type input "5.86"
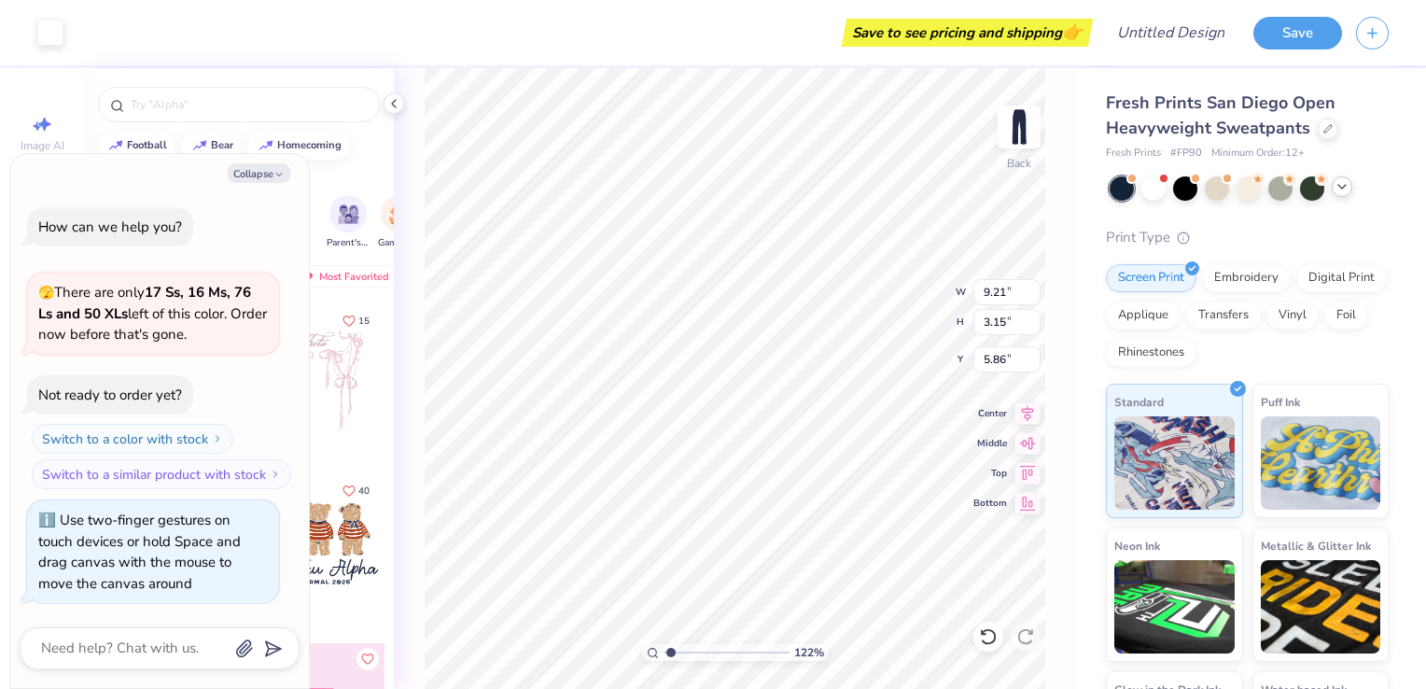
type input "1.21662207169368"
type textarea "x"
type input "1.21662207169368"
type textarea "x"
type input "7.02"
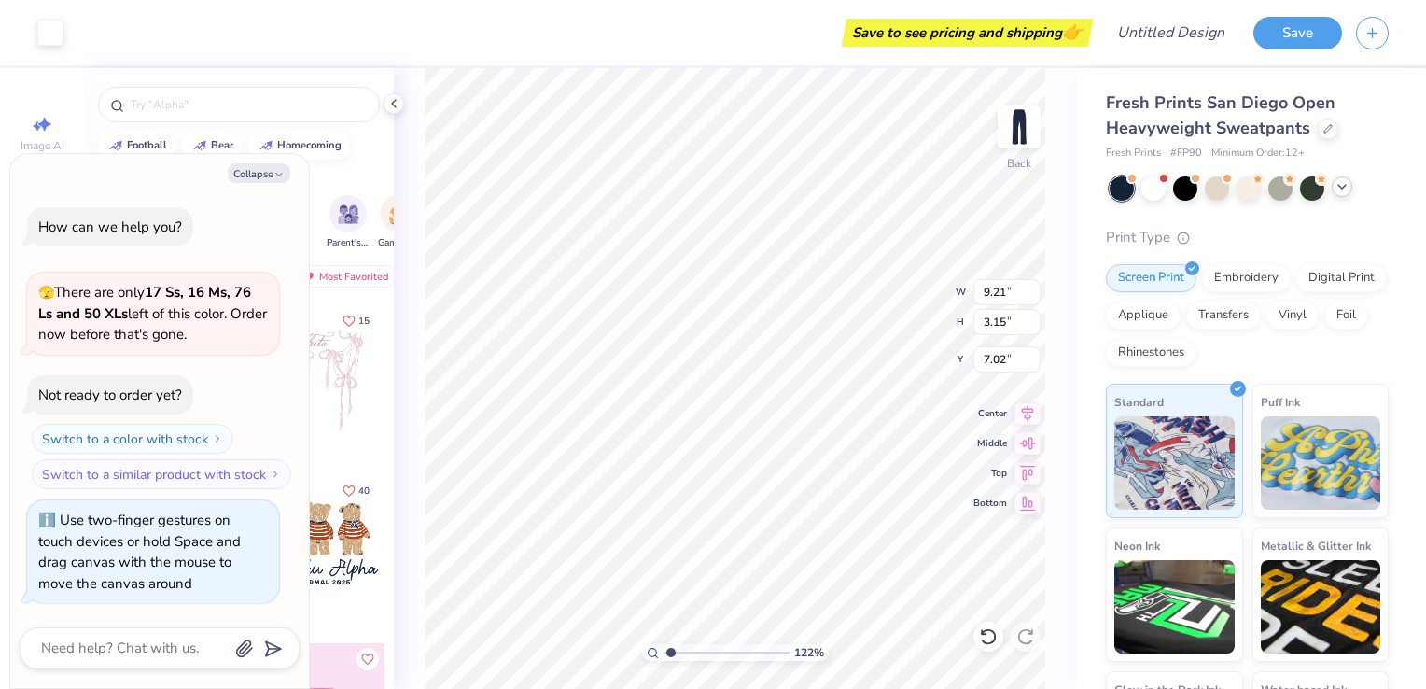
type input "1.21662207169368"
type textarea "x"
type input "1.21662207169368"
type textarea "x"
type input "1.21662207169368"
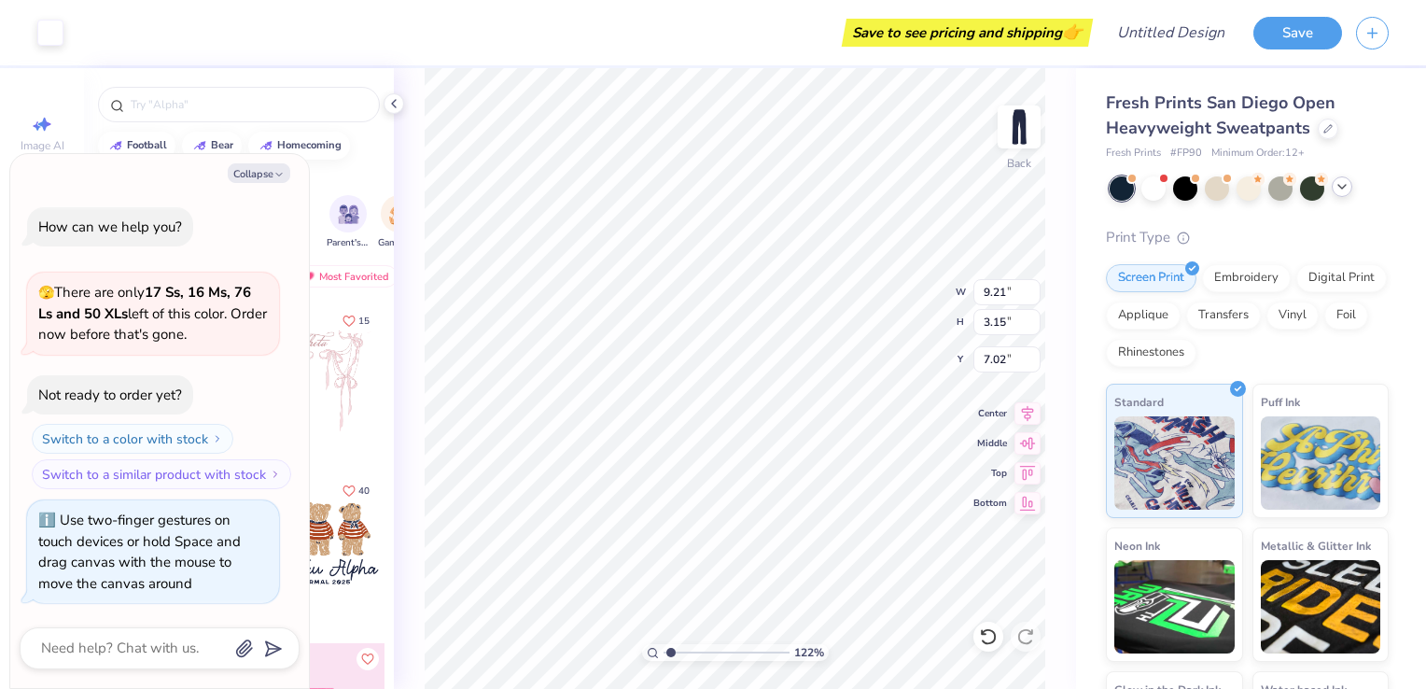
type textarea "x"
type input "4.02"
type input "1.21662207169368"
type textarea "x"
type input "1.00088066290709"
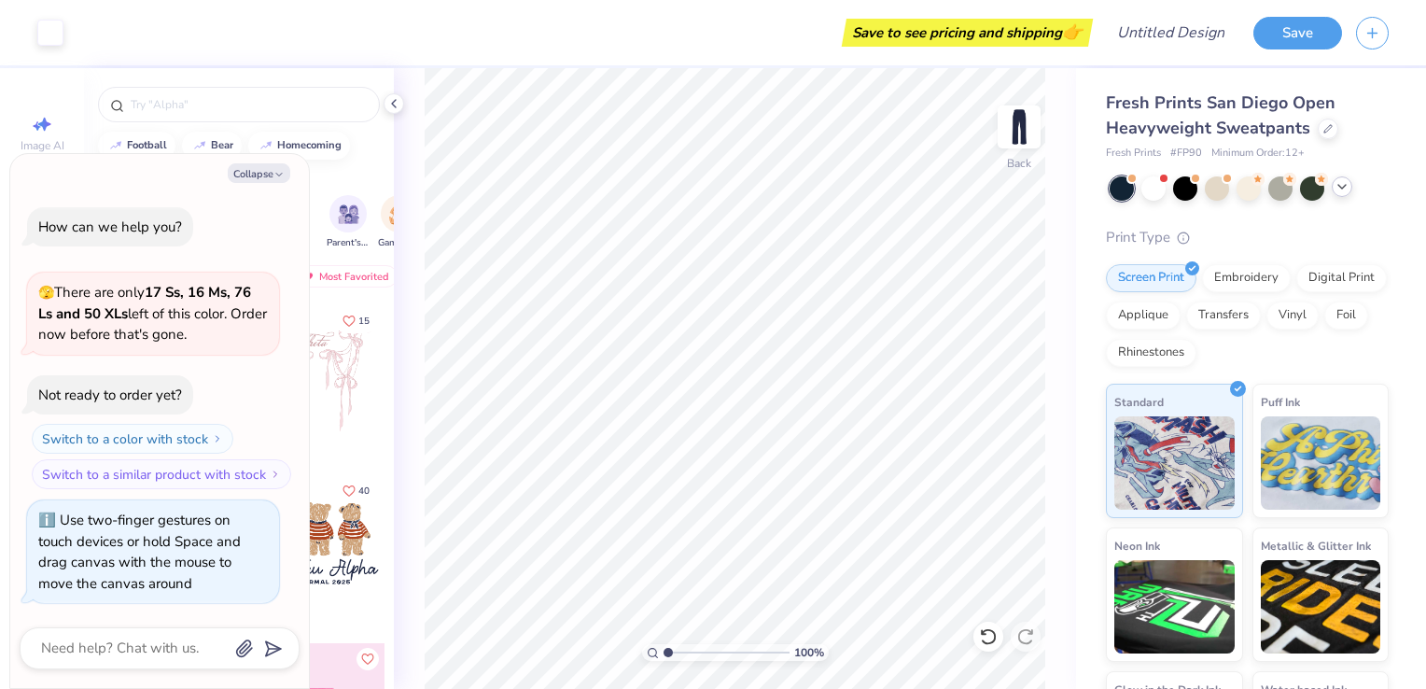
type textarea "x"
